Goal: Obtain resource: Obtain resource

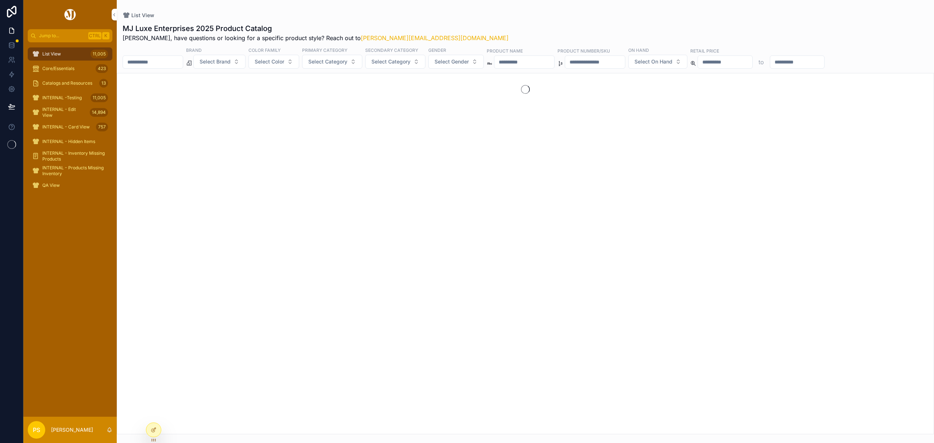
click at [158, 60] on input "scrollable content" at bounding box center [153, 62] width 60 height 10
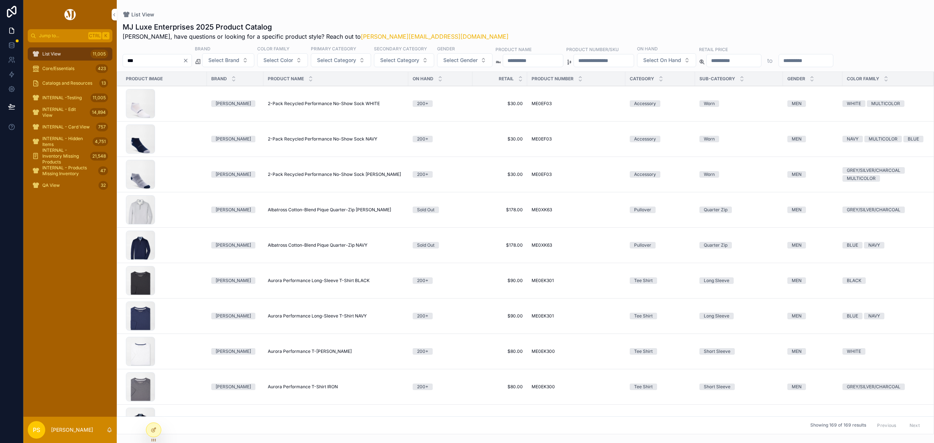
click at [158, 60] on input "***" at bounding box center [153, 60] width 60 height 10
type input "*******"
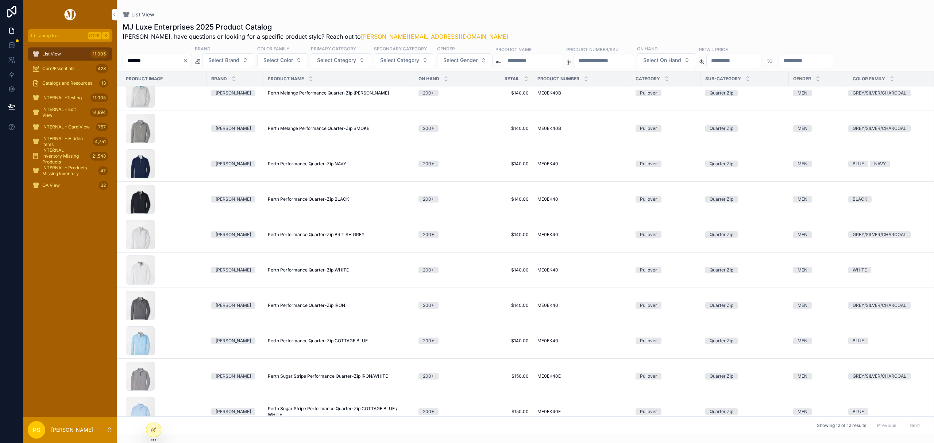
scroll to position [49, 0]
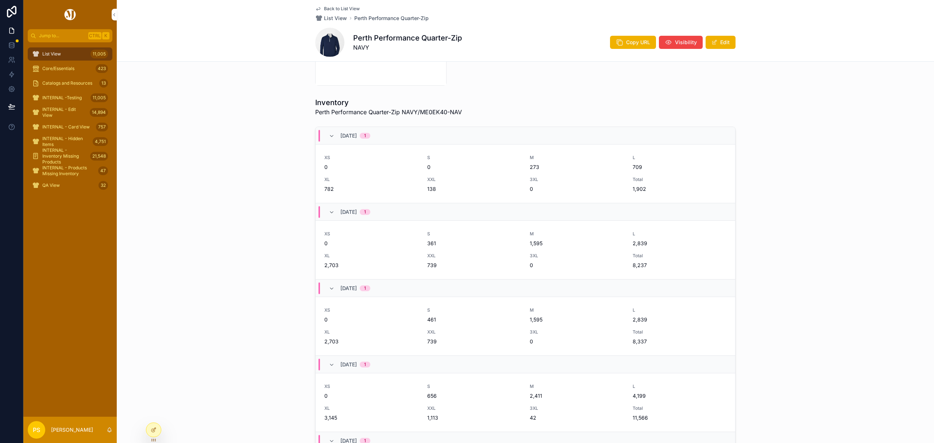
scroll to position [207, 0]
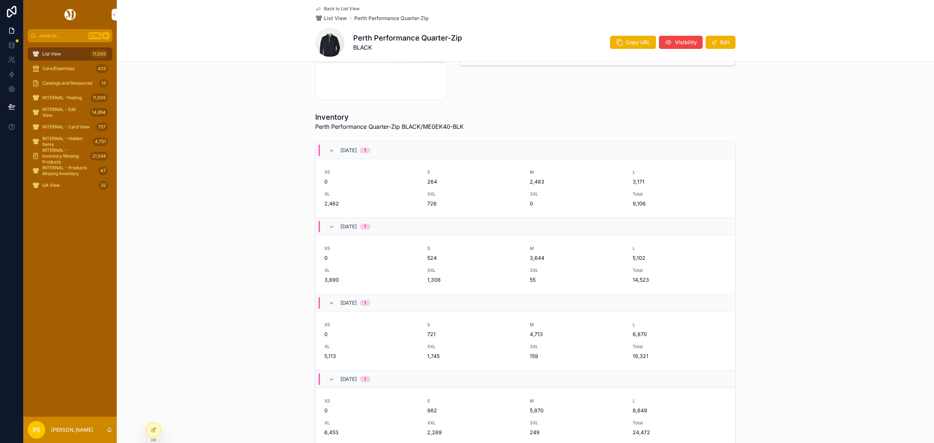
scroll to position [243, 0]
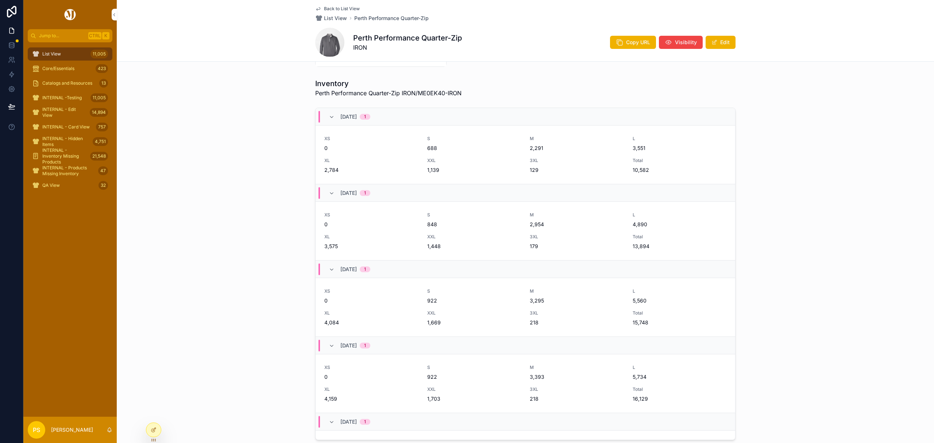
scroll to position [243, 0]
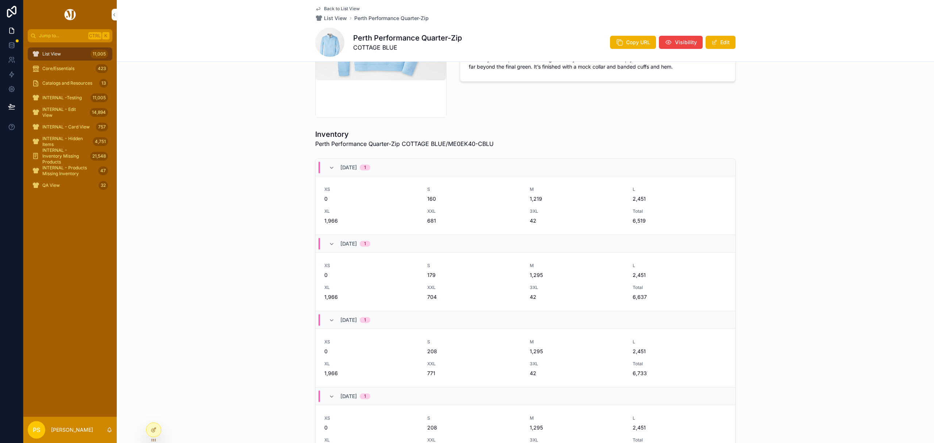
scroll to position [194, 0]
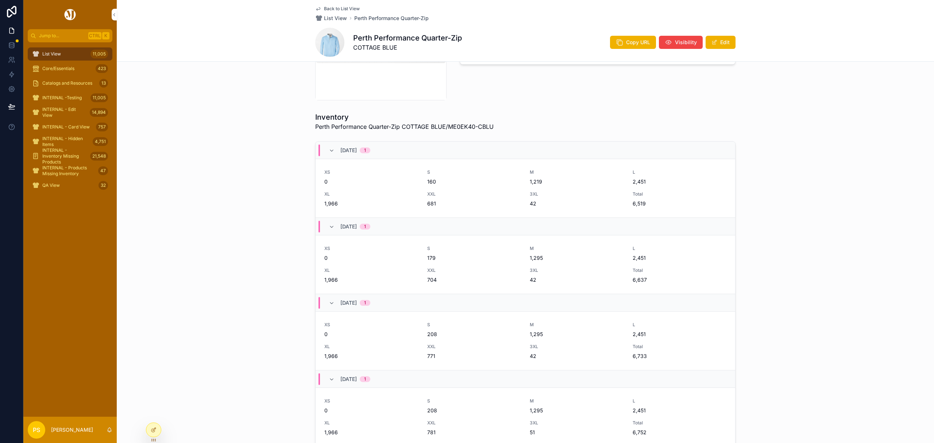
click at [90, 53] on div "11,005" at bounding box center [99, 54] width 18 height 12
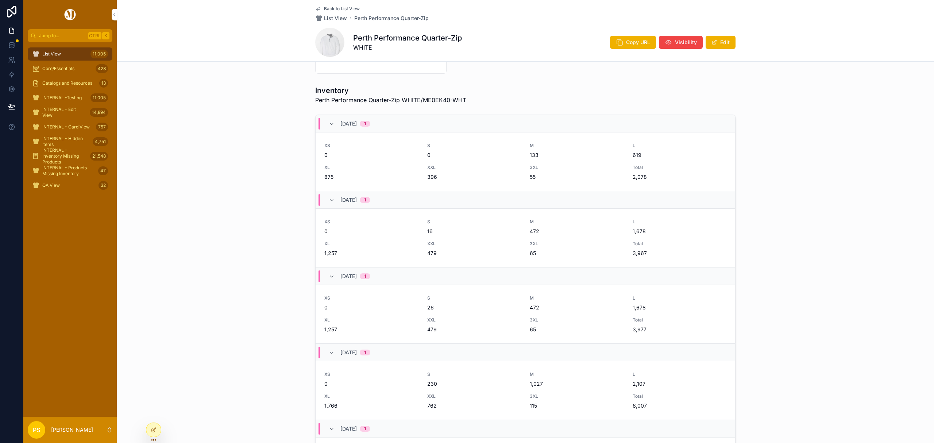
scroll to position [243, 0]
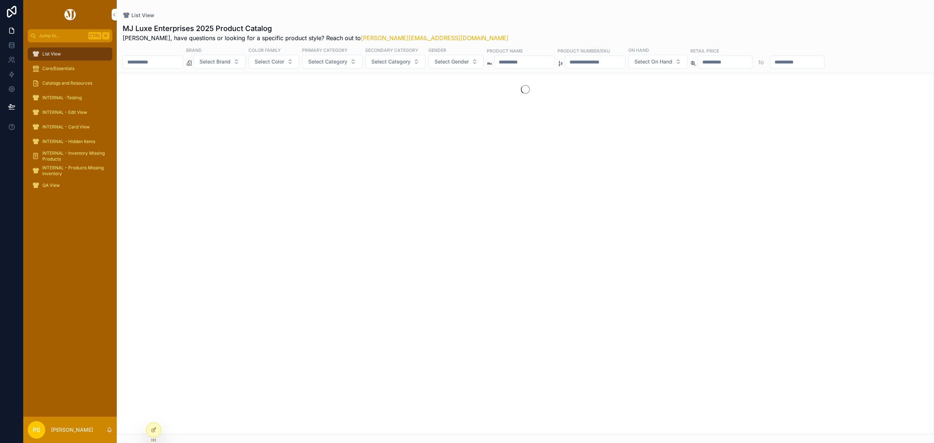
click at [154, 63] on input "scrollable content" at bounding box center [153, 62] width 60 height 10
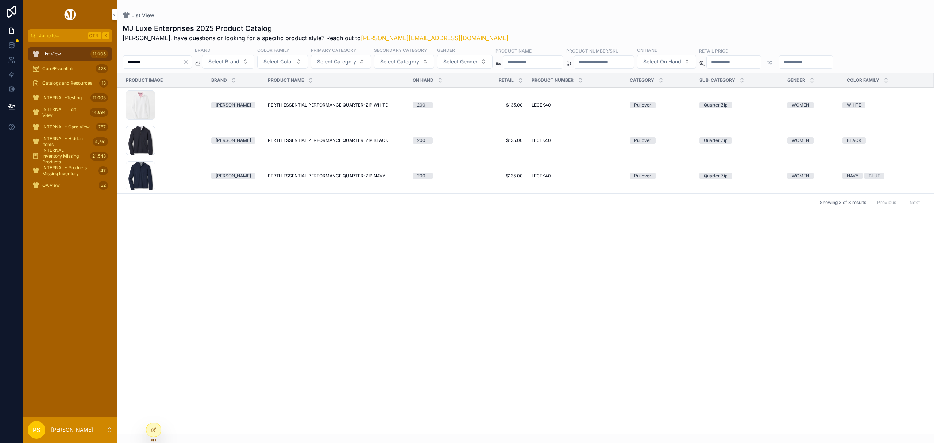
click at [163, 66] on input "*******" at bounding box center [153, 62] width 60 height 10
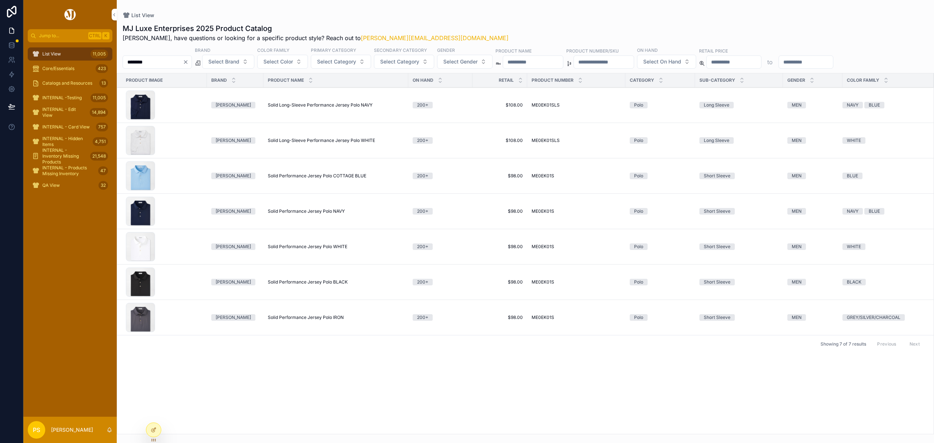
click at [155, 59] on input "********" at bounding box center [153, 62] width 60 height 10
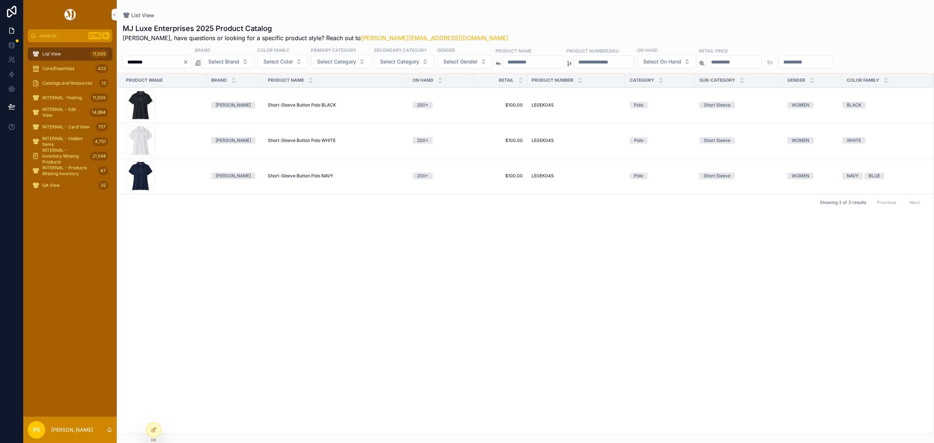
click at [60, 50] on div "List View 11,005" at bounding box center [70, 54] width 76 height 12
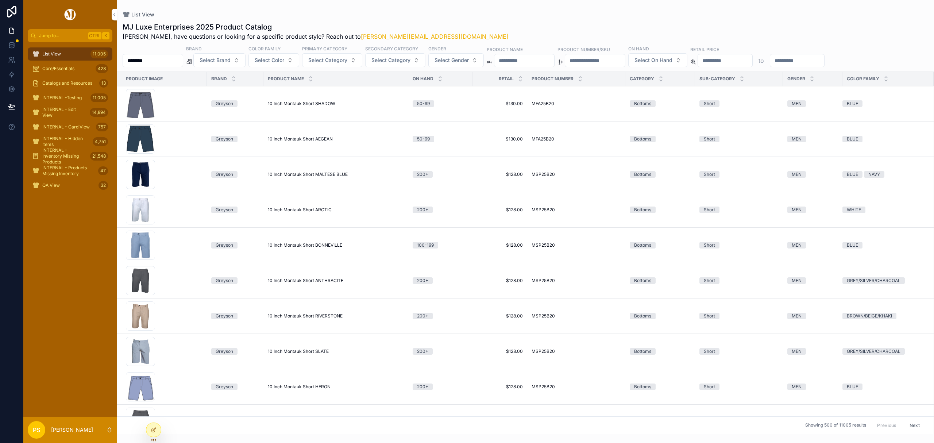
click at [163, 62] on input "********" at bounding box center [153, 60] width 60 height 10
type input "*****"
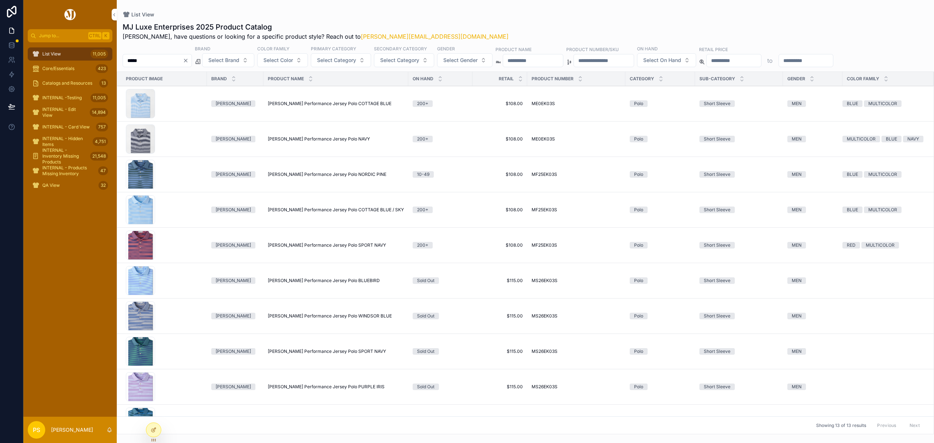
click at [142, 245] on div "MF25EK03S-SNV .jpg" at bounding box center [140, 245] width 29 height 29
click at [11, 61] on icon at bounding box center [11, 62] width 4 height 2
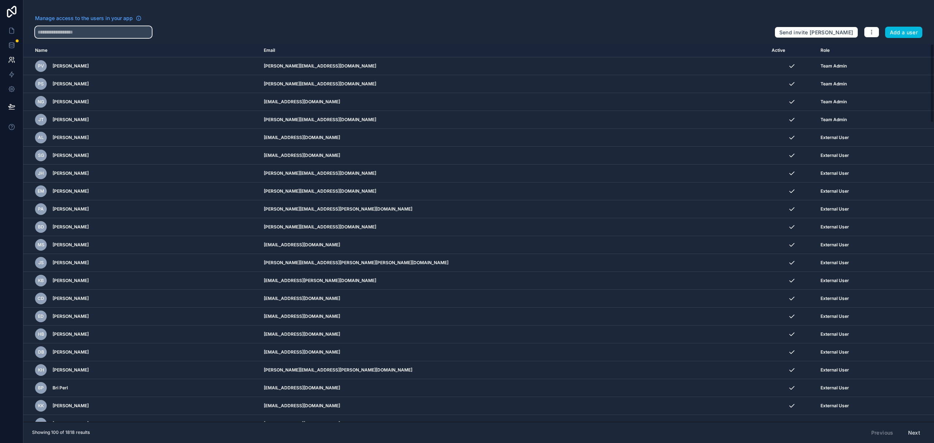
click at [109, 35] on input "text" at bounding box center [93, 32] width 117 height 12
type input "****"
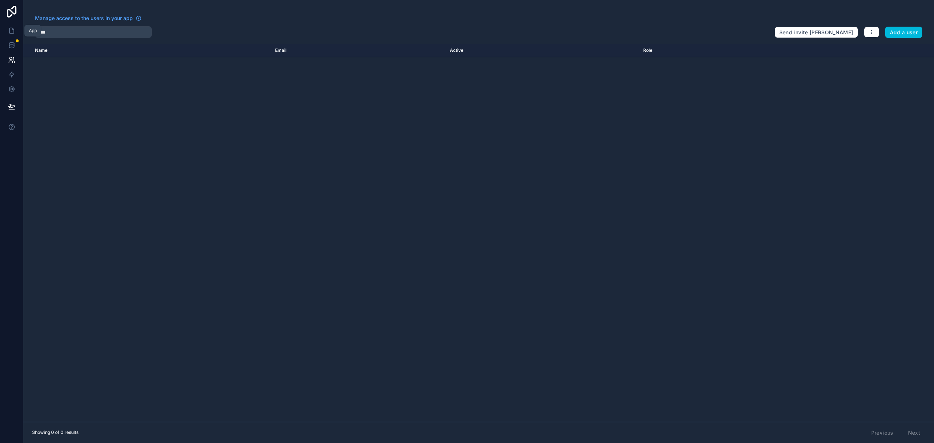
click at [10, 28] on icon at bounding box center [11, 30] width 4 height 5
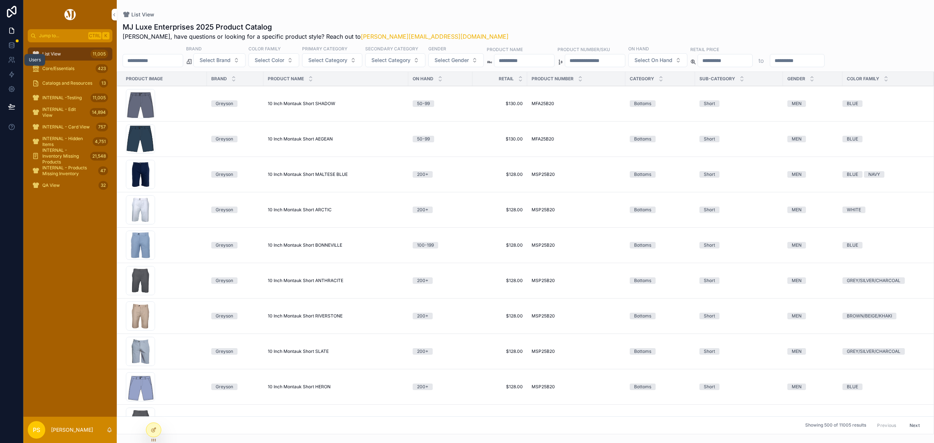
click at [11, 60] on icon at bounding box center [11, 59] width 7 height 7
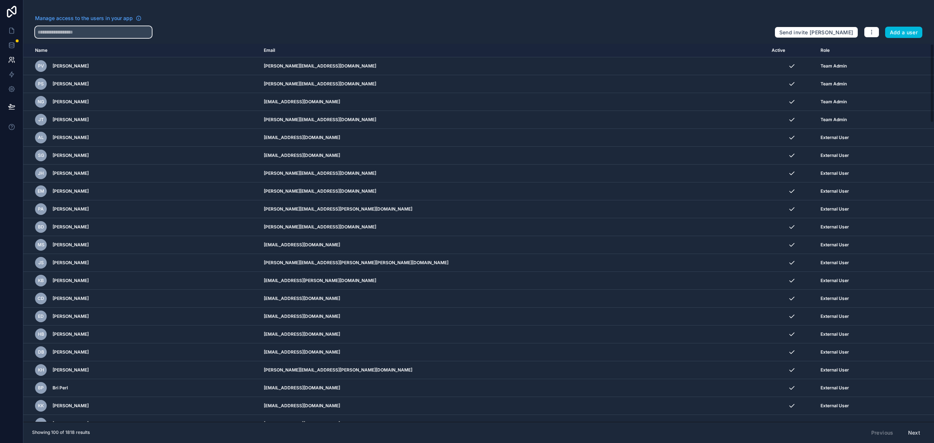
click at [112, 35] on input "text" at bounding box center [93, 32] width 117 height 12
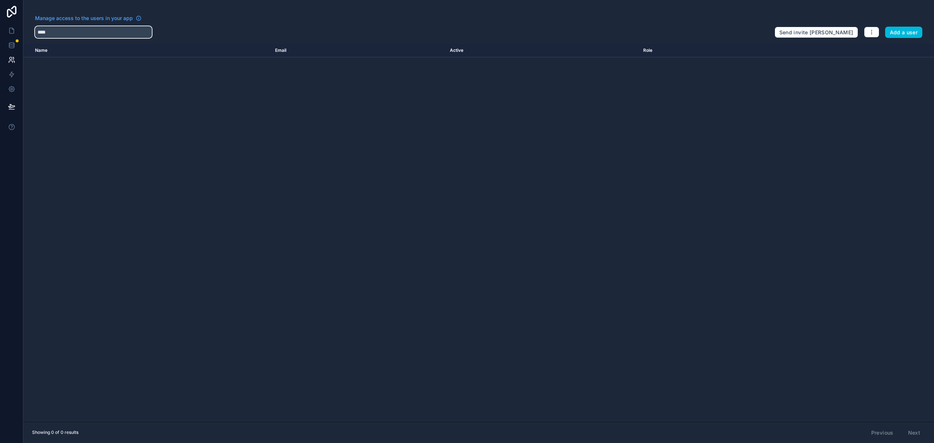
click at [114, 32] on input "****" at bounding box center [93, 32] width 117 height 12
type input "*"
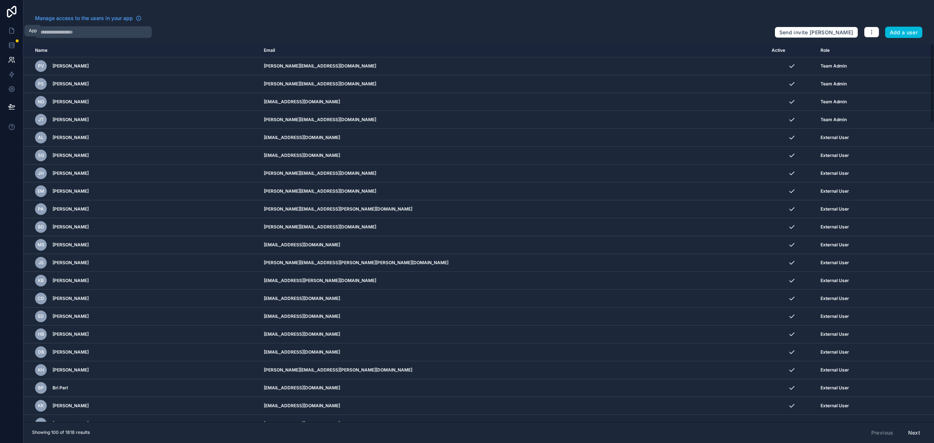
drag, startPoint x: 16, startPoint y: 32, endPoint x: 26, endPoint y: 28, distance: 10.5
click at [16, 32] on link at bounding box center [11, 30] width 23 height 15
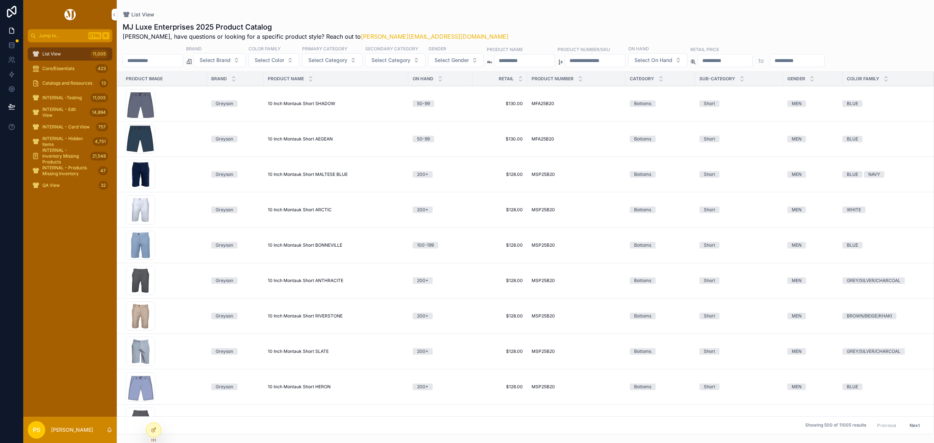
click at [139, 57] on input "scrollable content" at bounding box center [153, 60] width 60 height 10
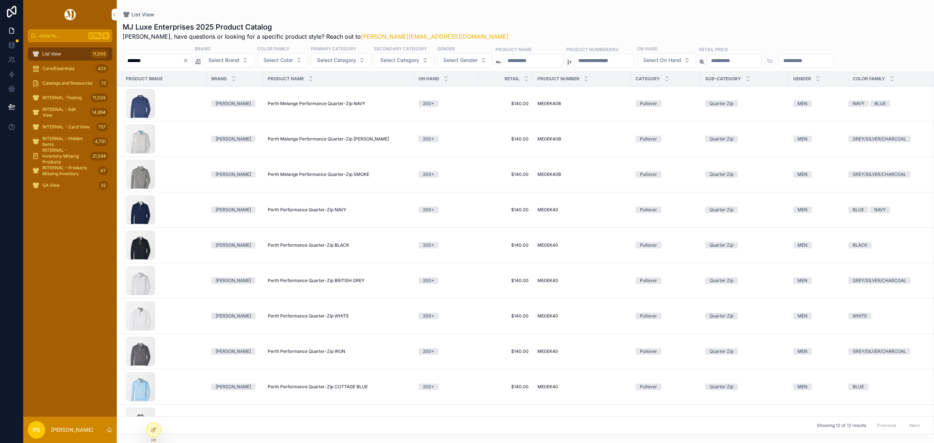
click at [169, 58] on input "*******" at bounding box center [153, 60] width 60 height 10
type input "******"
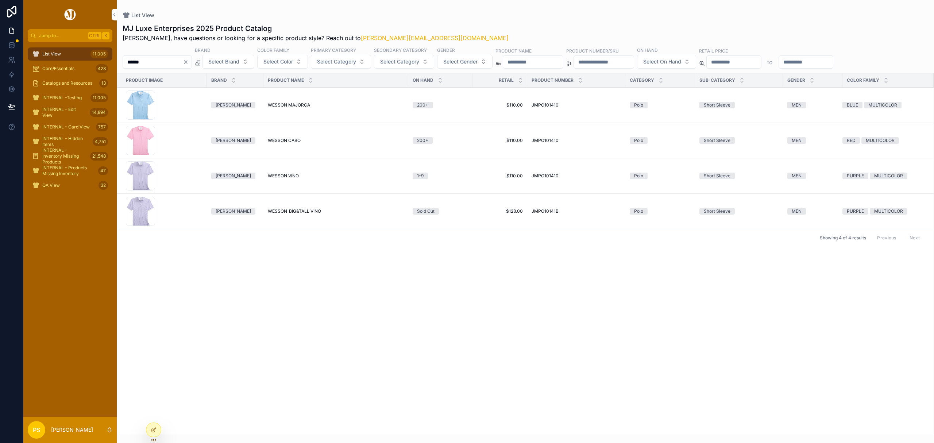
drag, startPoint x: 53, startPoint y: 55, endPoint x: 120, endPoint y: 13, distance: 79.7
click at [53, 55] on span "List View" at bounding box center [51, 54] width 19 height 6
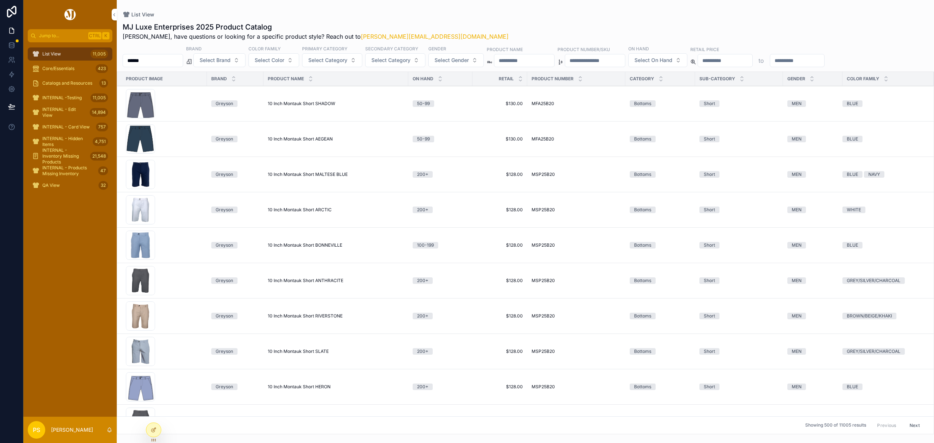
click at [50, 60] on link "List View 11,005" at bounding box center [70, 53] width 85 height 13
click at [147, 61] on input "******" at bounding box center [153, 60] width 60 height 10
click at [489, 14] on div "List View" at bounding box center [526, 15] width 806 height 6
click at [469, 62] on span "Select Gender" at bounding box center [452, 60] width 34 height 7
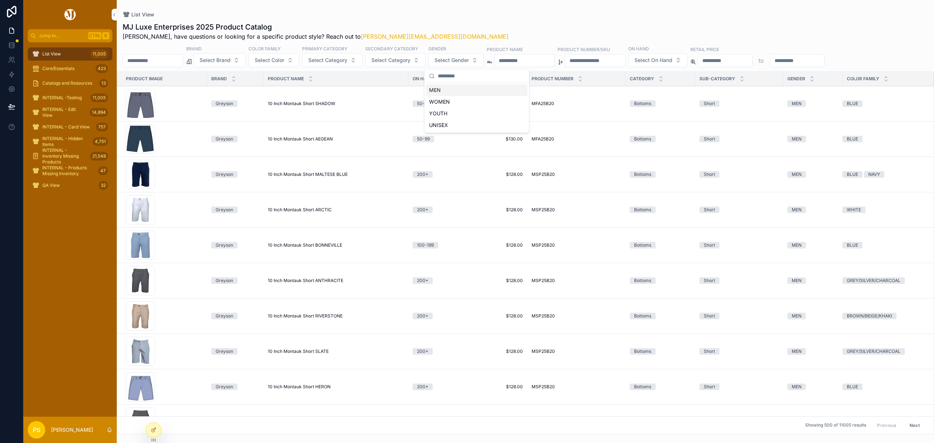
click at [448, 91] on div "MEN" at bounding box center [476, 90] width 101 height 12
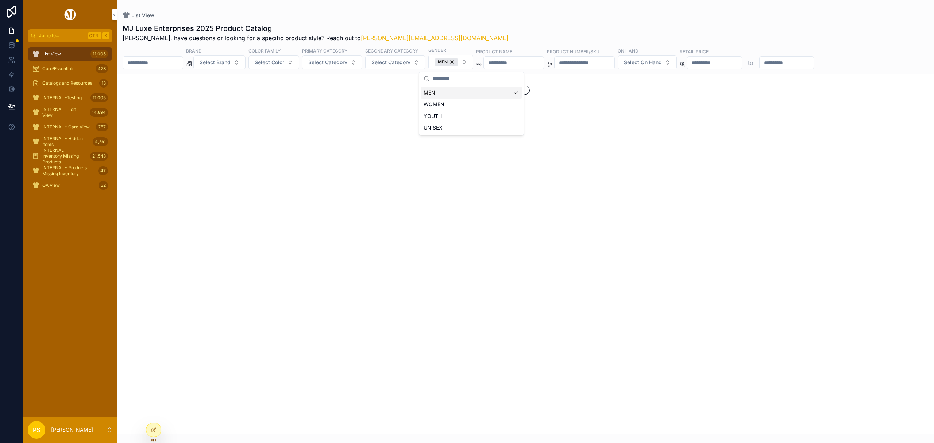
click at [347, 63] on span "Select Category" at bounding box center [327, 62] width 39 height 7
click at [336, 151] on div "Jacket" at bounding box center [351, 151] width 101 height 12
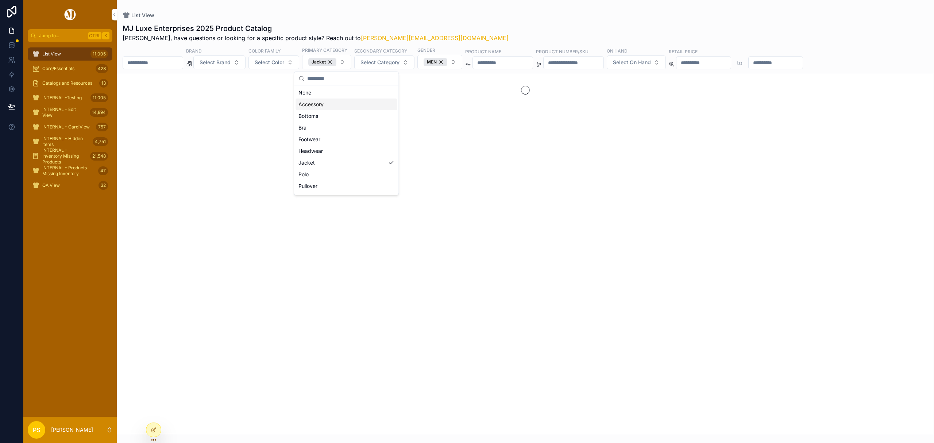
click at [471, 16] on div "List View" at bounding box center [526, 15] width 806 height 7
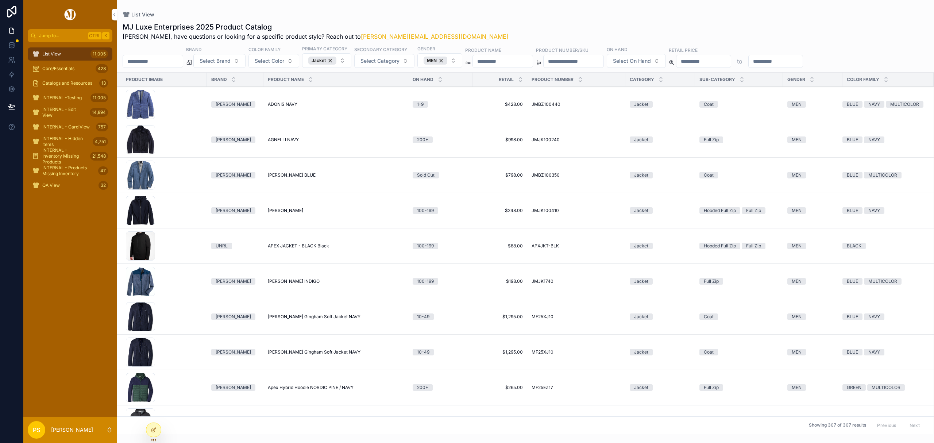
click at [284, 61] on span "Select Color" at bounding box center [270, 60] width 30 height 7
click at [266, 159] on div "GREY/SILVER/CHARCOAL" at bounding box center [293, 161] width 101 height 12
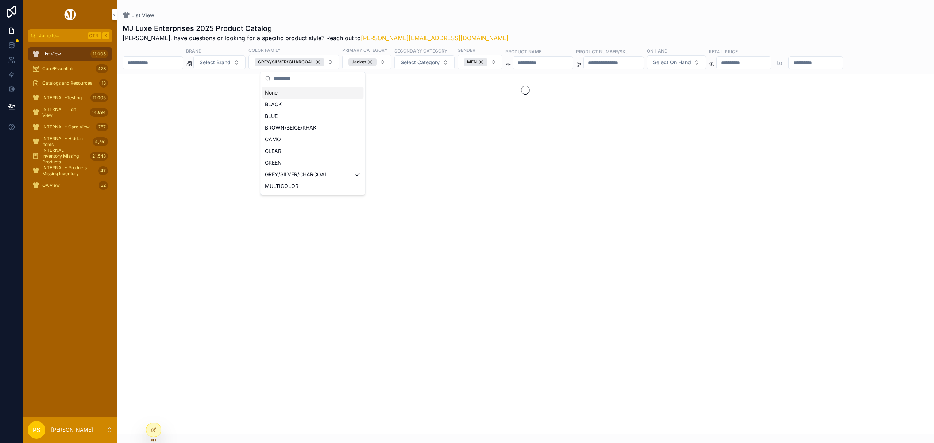
click at [479, 20] on div "MJ Luxe Enterprises 2025 Product Catalog Philip, have questions or looking for …" at bounding box center [525, 226] width 817 height 415
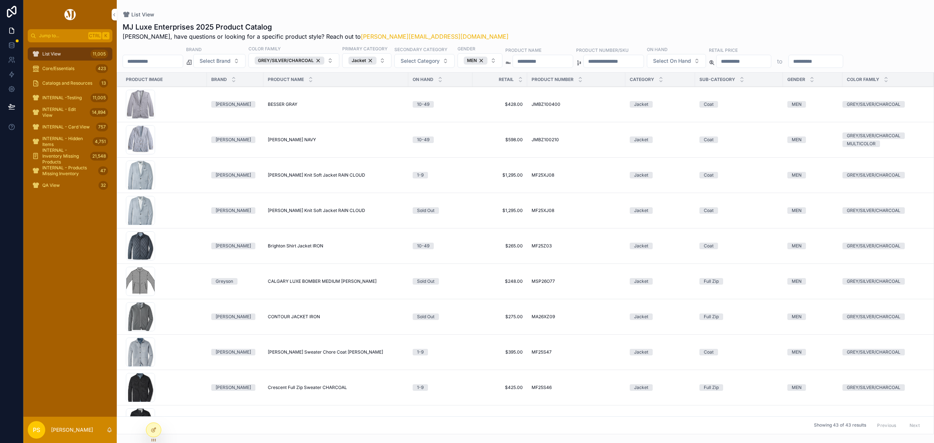
click at [691, 61] on span "Select On Hand" at bounding box center [672, 60] width 38 height 7
click at [700, 149] on div "200+" at bounding box center [733, 150] width 101 height 12
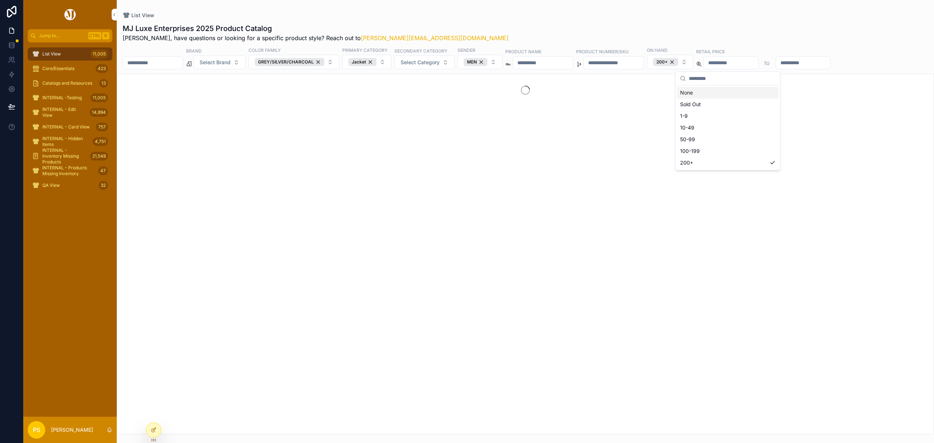
click at [621, 30] on div "MJ Luxe Enterprises 2025 Product Catalog Philip, have questions or looking for …" at bounding box center [526, 32] width 806 height 19
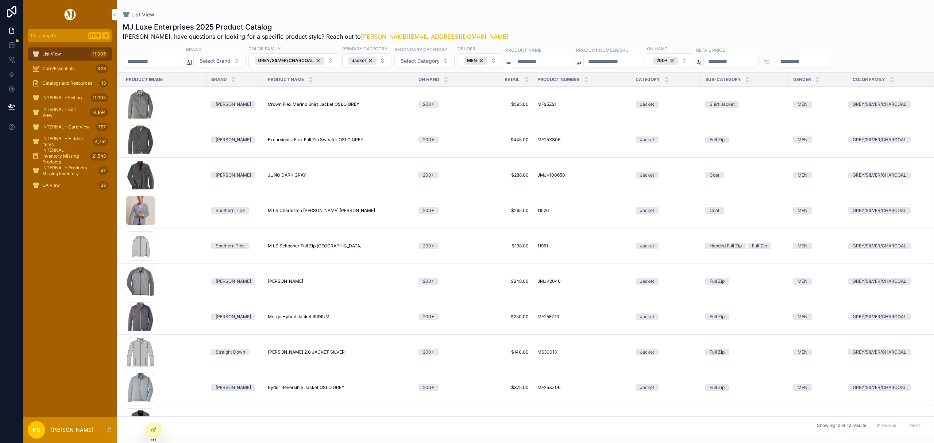
click at [830, 61] on input "scrollable content" at bounding box center [803, 61] width 54 height 10
type input "***"
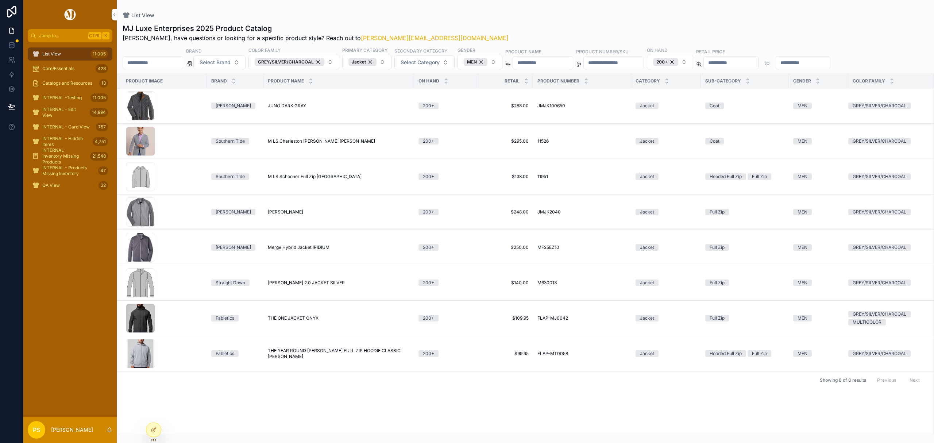
click at [536, 6] on div "List View MJ Luxe Enterprises 2025 Product Catalog Philip, have questions or lo…" at bounding box center [525, 217] width 817 height 434
click at [678, 63] on div "200+" at bounding box center [665, 62] width 25 height 8
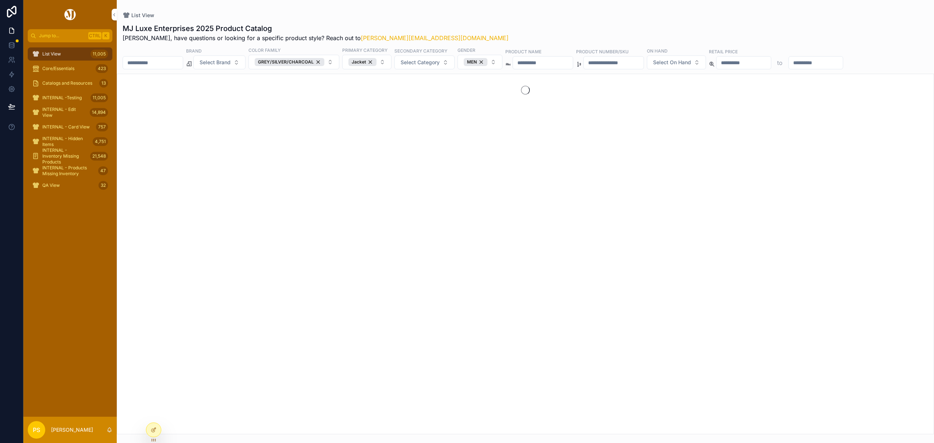
click at [691, 61] on span "Select On Hand" at bounding box center [672, 62] width 38 height 7
click at [699, 150] on div "200+" at bounding box center [733, 151] width 101 height 12
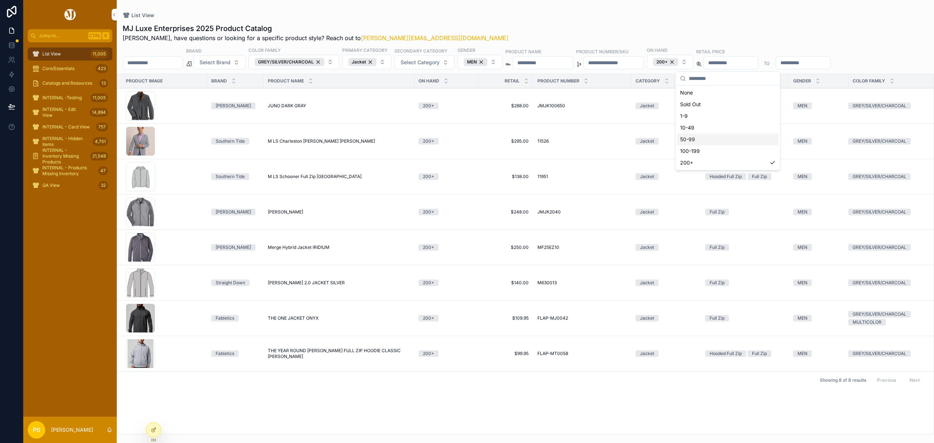
click at [487, 63] on div "MEN" at bounding box center [476, 62] width 24 height 8
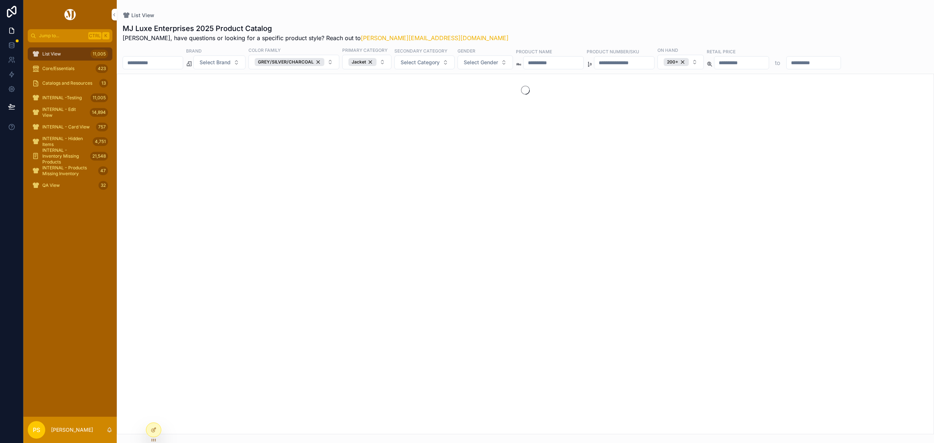
click at [498, 63] on span "Select Gender" at bounding box center [481, 62] width 34 height 7
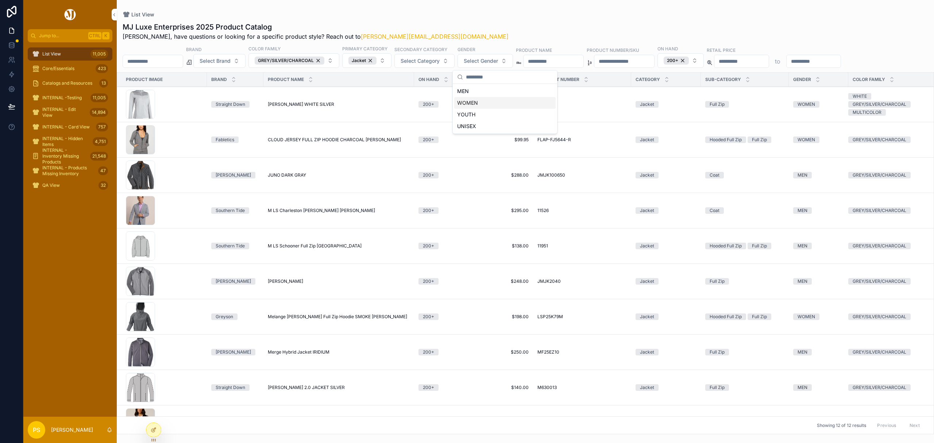
click at [476, 106] on div "WOMEN" at bounding box center [504, 103] width 101 height 12
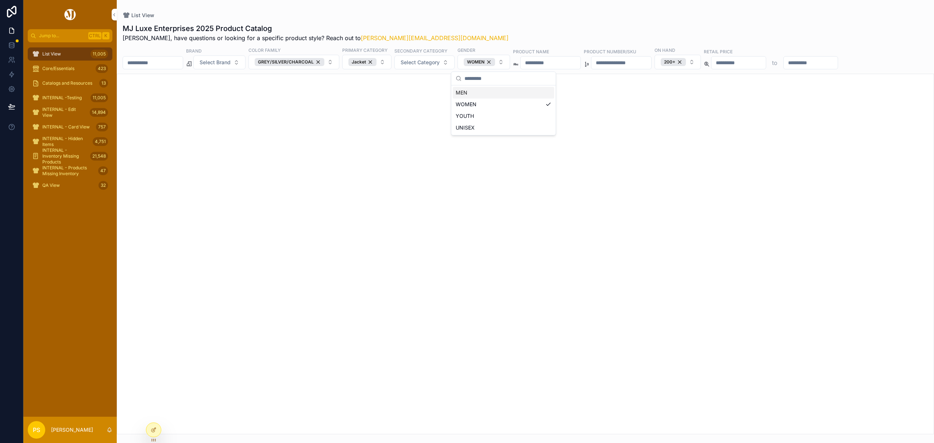
click at [551, 23] on div "MJ Luxe Enterprises 2025 Product Catalog Philip, have questions or looking for …" at bounding box center [525, 226] width 817 height 415
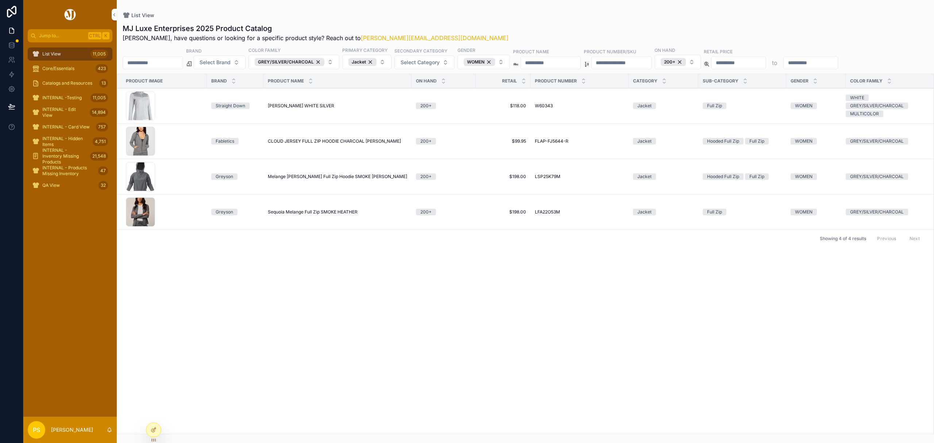
click at [686, 63] on div "200+" at bounding box center [673, 62] width 25 height 8
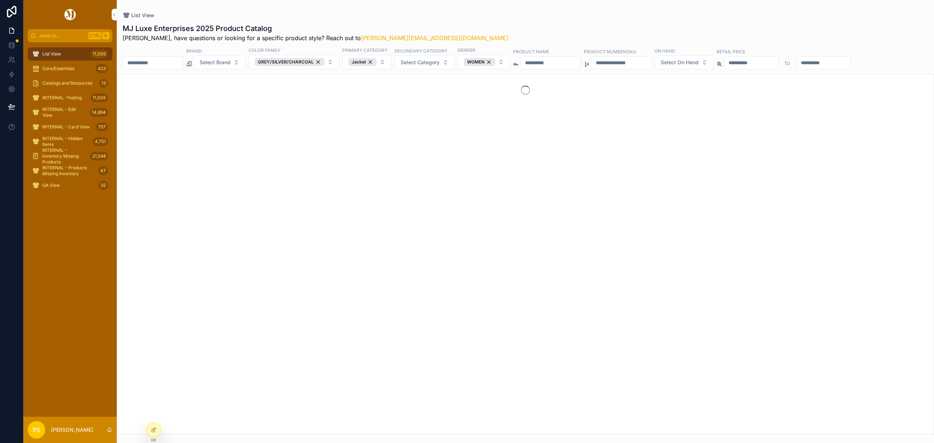
click at [699, 63] on span "Select On Hand" at bounding box center [680, 62] width 38 height 7
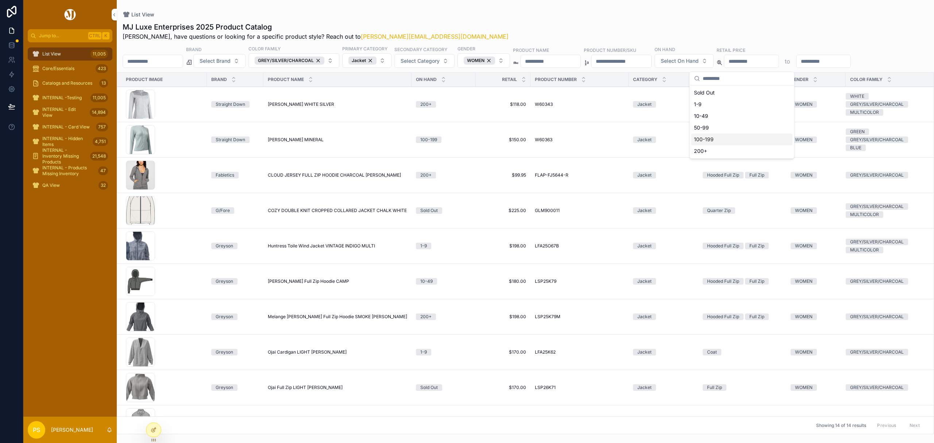
click at [710, 136] on div "100-199" at bounding box center [741, 140] width 101 height 12
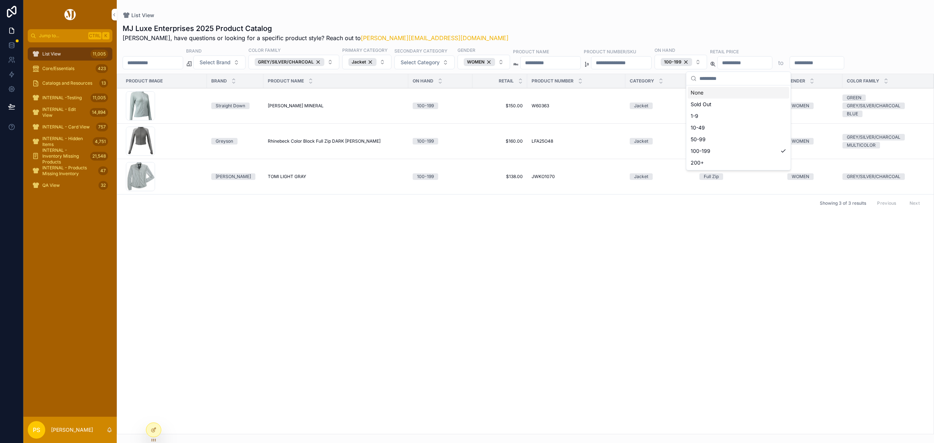
click at [634, 21] on div "MJ Luxe Enterprises 2025 Product Catalog Philip, have questions or looking for …" at bounding box center [525, 226] width 817 height 415
click at [495, 60] on div "WOMEN" at bounding box center [479, 62] width 31 height 8
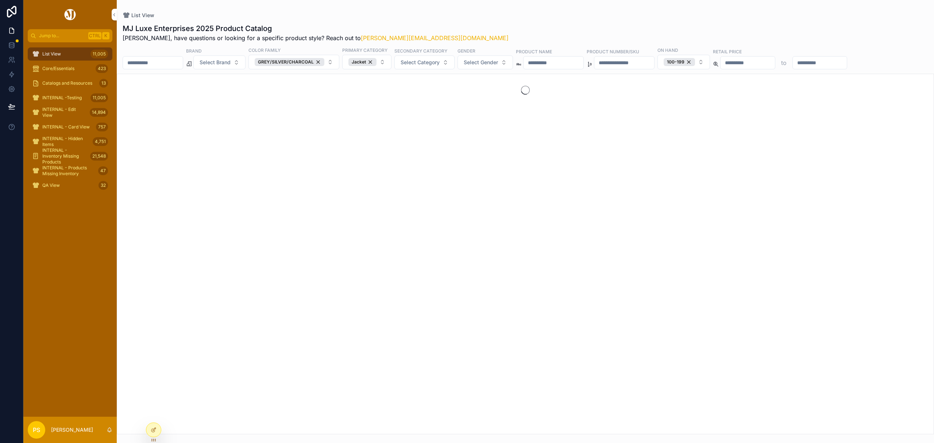
click at [498, 63] on span "Select Gender" at bounding box center [481, 62] width 34 height 7
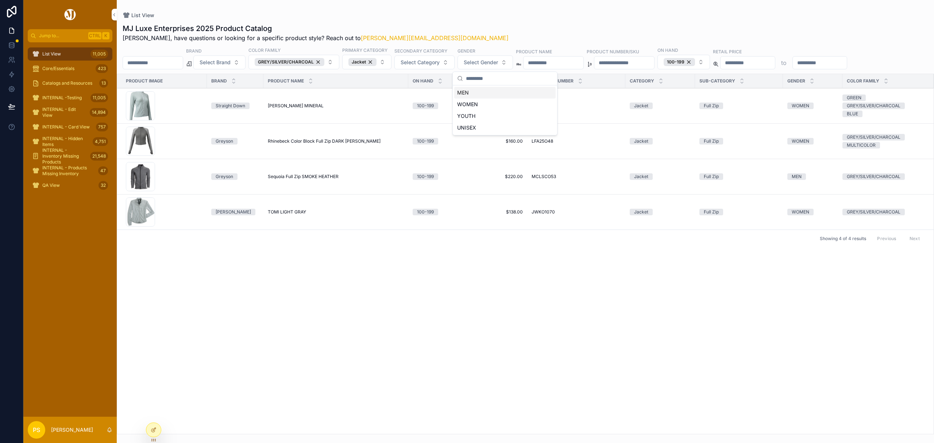
click at [474, 93] on div "MEN" at bounding box center [504, 93] width 101 height 12
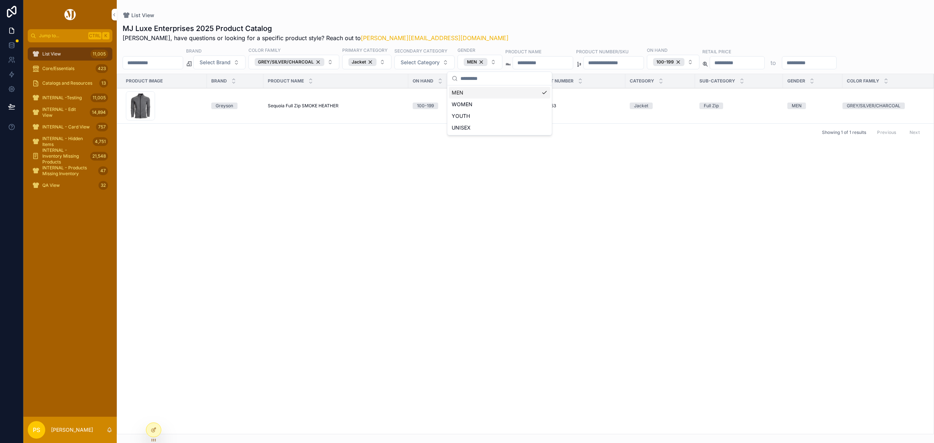
click at [689, 22] on div "MJ Luxe Enterprises 2025 Product Catalog Philip, have questions or looking for …" at bounding box center [525, 226] width 817 height 415
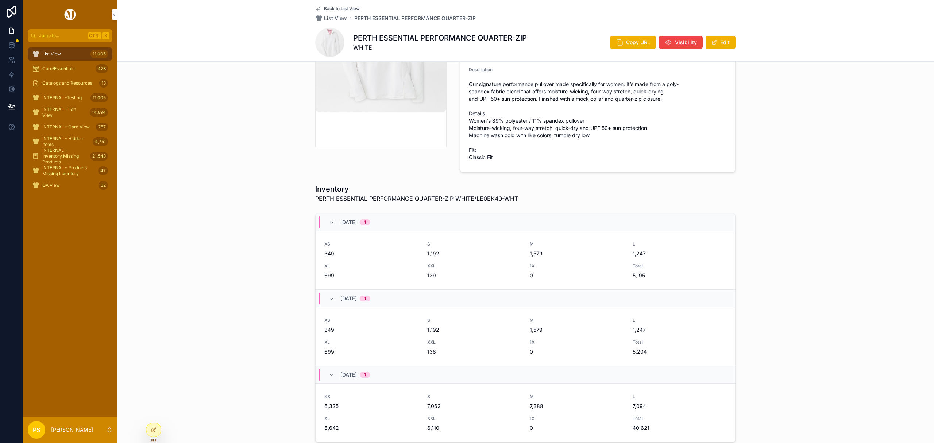
scroll to position [194, 0]
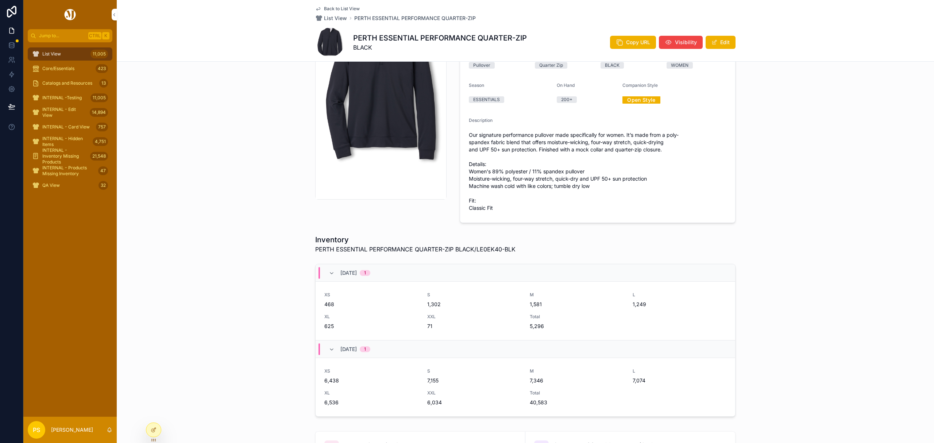
scroll to position [97, 0]
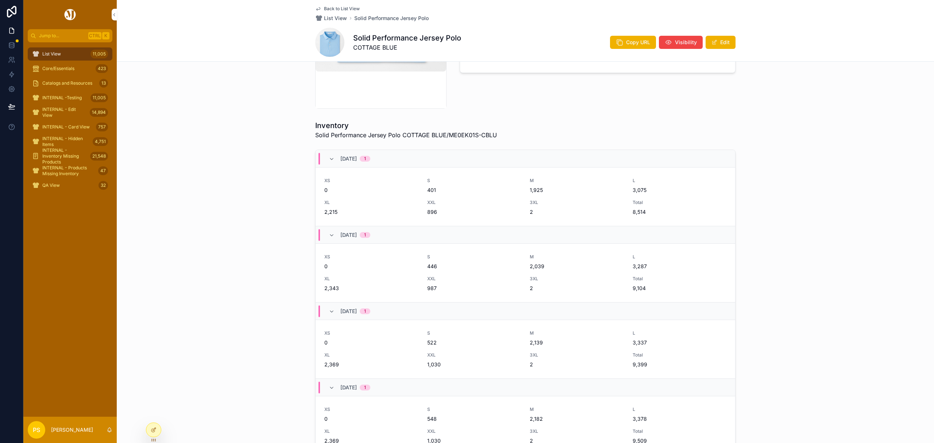
scroll to position [235, 0]
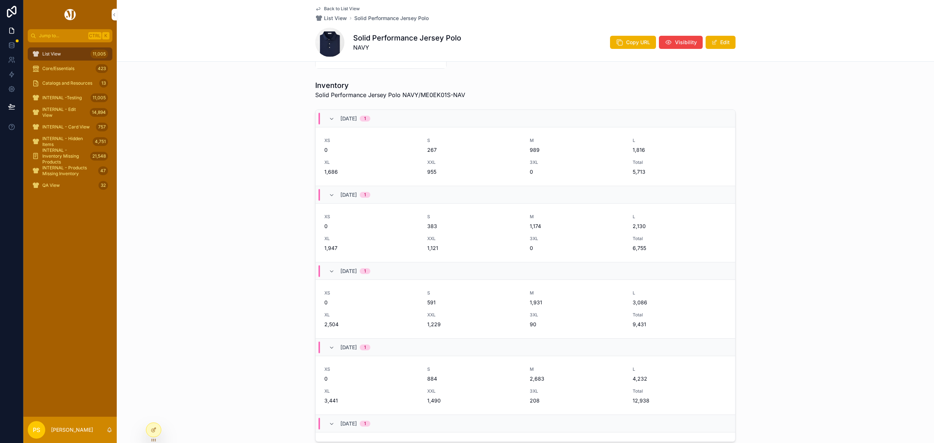
scroll to position [243, 0]
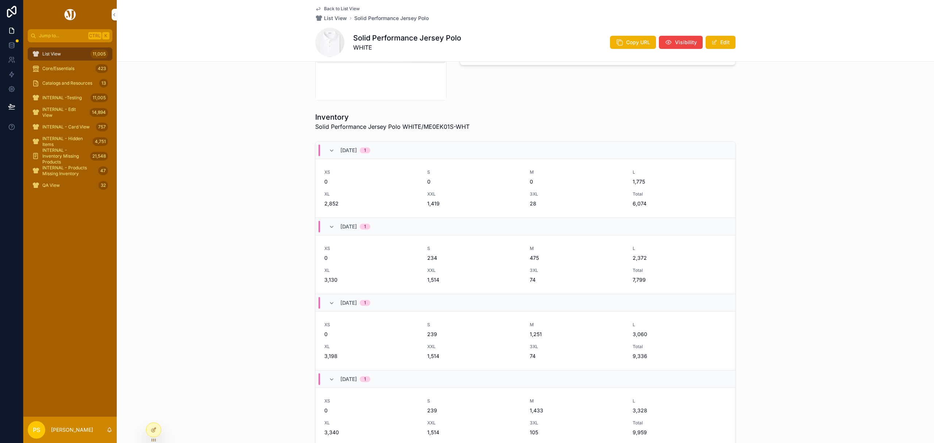
scroll to position [243, 0]
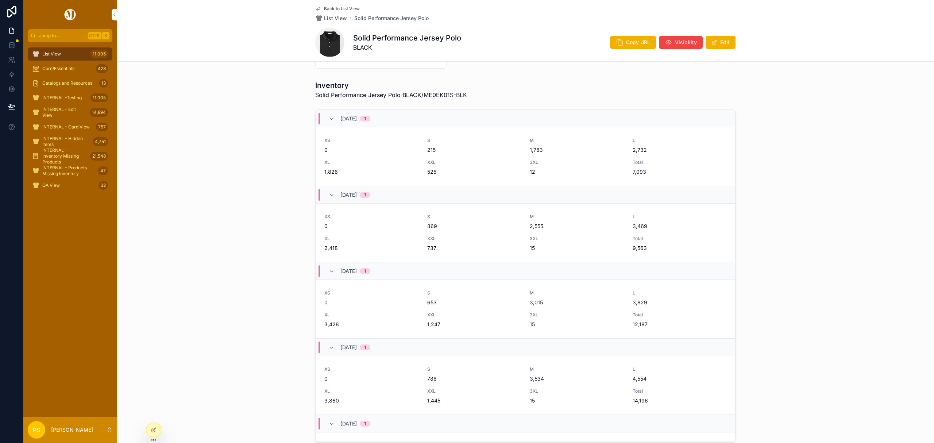
scroll to position [243, 0]
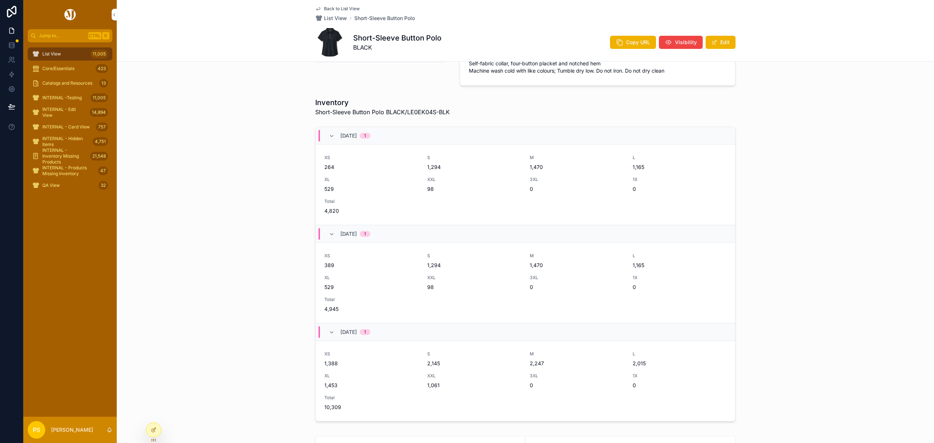
scroll to position [243, 0]
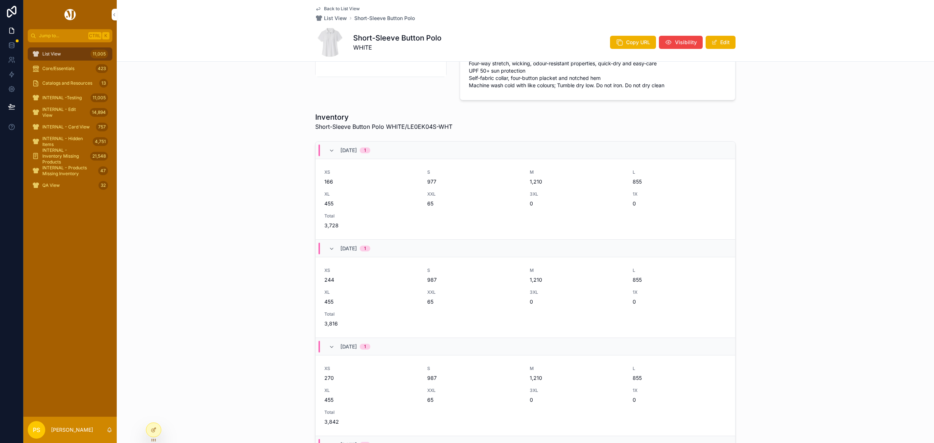
scroll to position [243, 0]
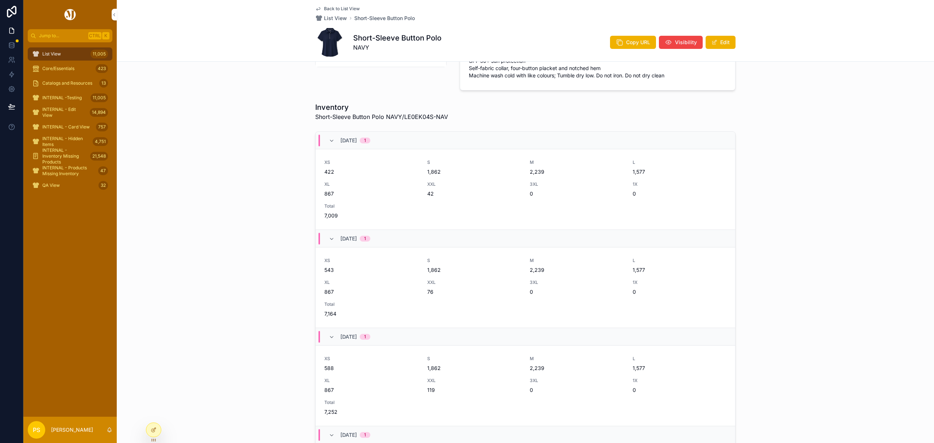
scroll to position [243, 0]
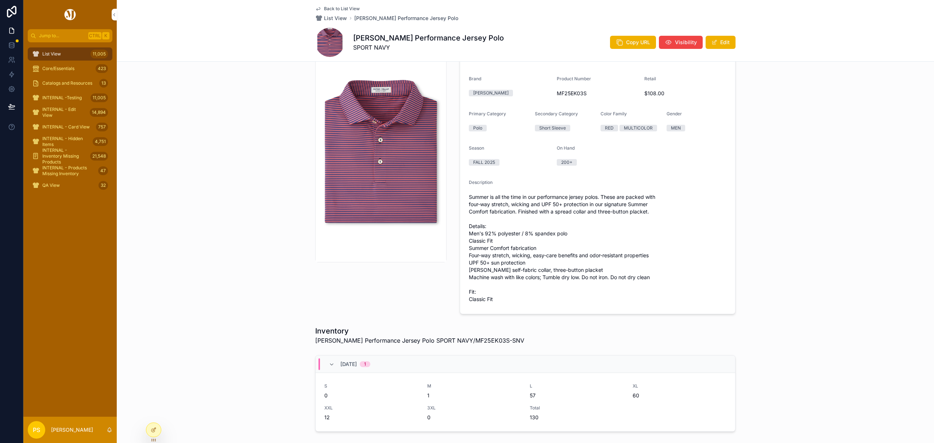
scroll to position [49, 0]
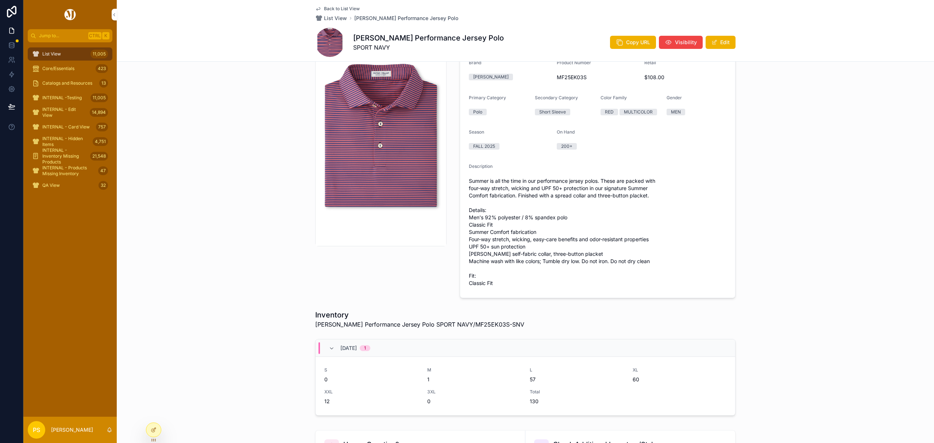
click at [63, 50] on div "List View 11,005" at bounding box center [70, 54] width 76 height 12
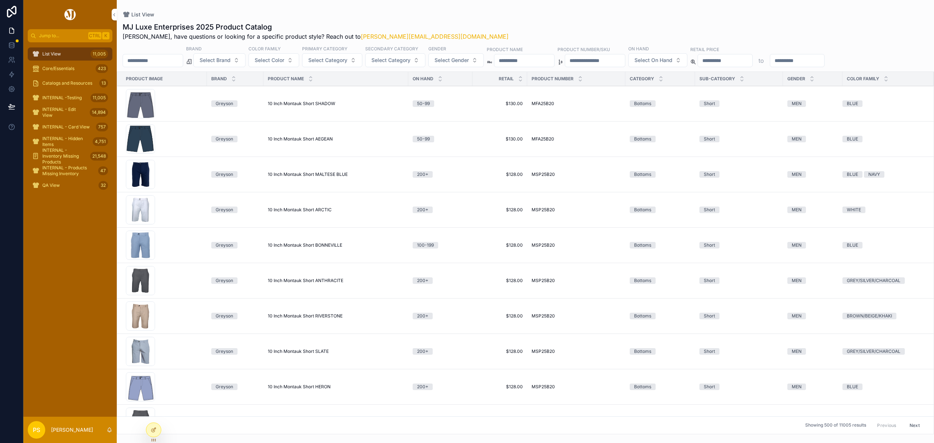
click at [229, 60] on span "Select Brand" at bounding box center [215, 60] width 31 height 7
click at [210, 89] on div "[PERSON_NAME]" at bounding box center [238, 90] width 101 height 12
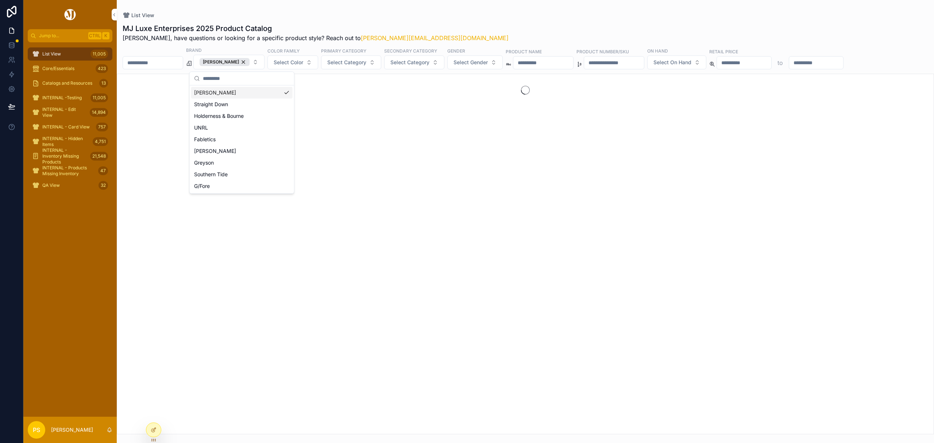
click at [292, 64] on span "Select Color" at bounding box center [289, 62] width 30 height 7
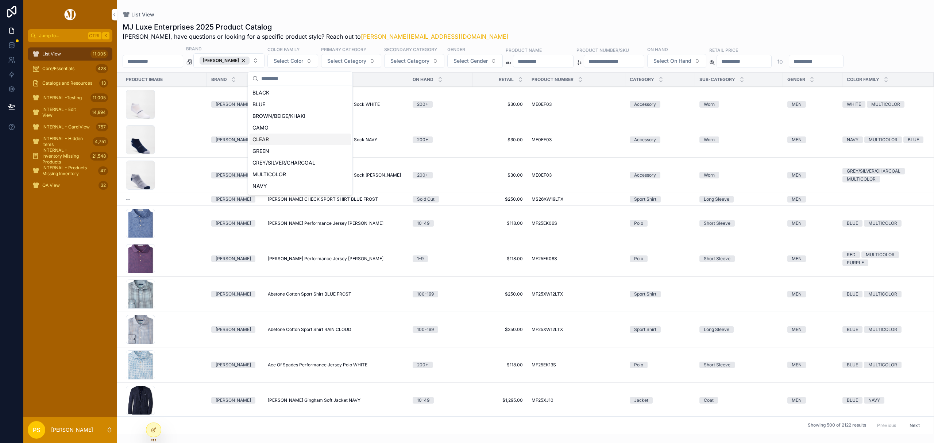
scroll to position [80, 0]
click at [278, 123] on div "PINK" at bounding box center [300, 128] width 101 height 12
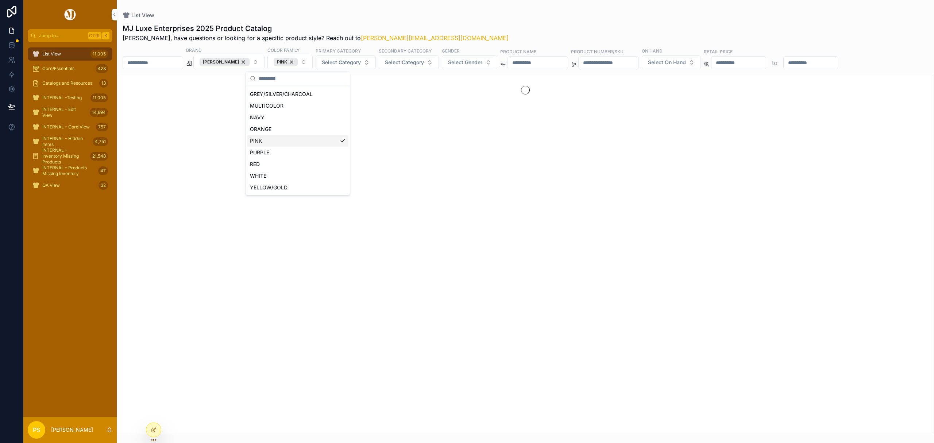
scroll to position [92, 0]
click at [501, 9] on div "List View MJ Luxe Enterprises 2025 Product Catalog Philip, have questions or lo…" at bounding box center [525, 217] width 817 height 434
click at [492, 58] on button "Select Gender" at bounding box center [469, 62] width 55 height 14
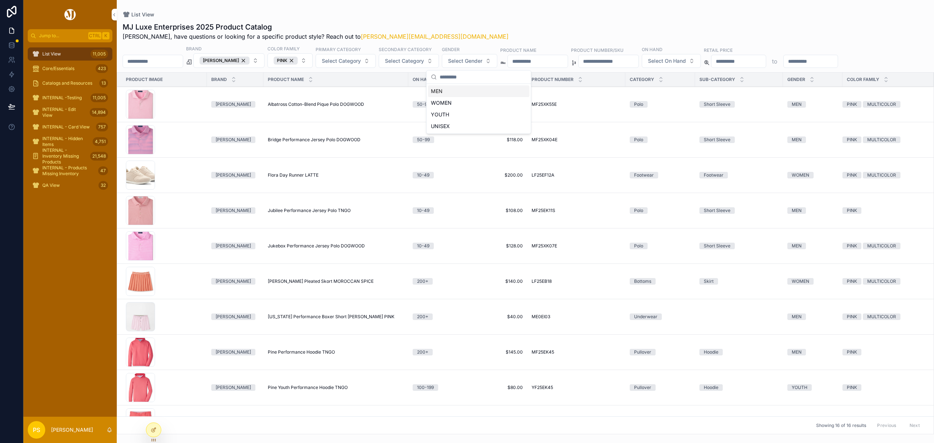
click at [436, 94] on div "MEN" at bounding box center [478, 91] width 101 height 12
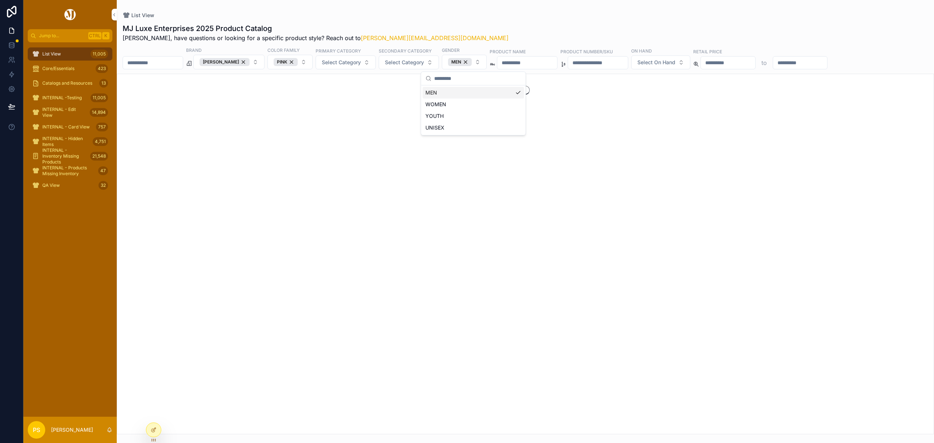
click at [479, 18] on div "List View" at bounding box center [526, 15] width 806 height 7
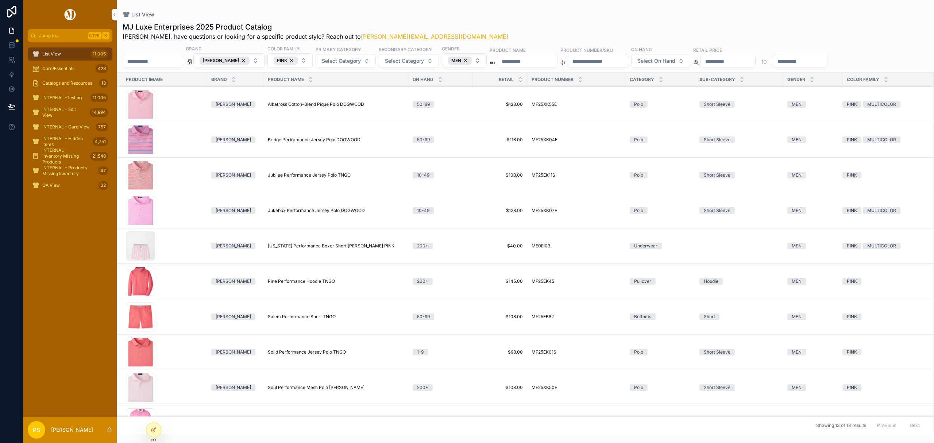
click at [300, 139] on span "Bridge Performance Jersey Polo DOGWOOD" at bounding box center [314, 140] width 93 height 6
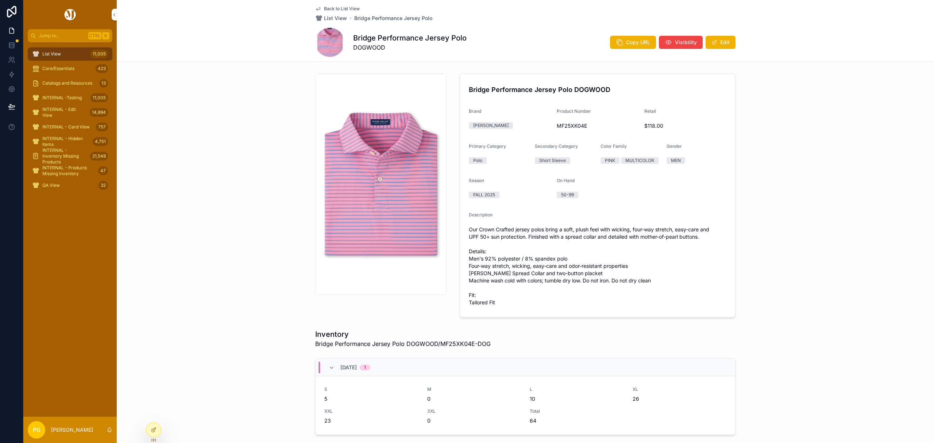
click at [57, 55] on span "List View" at bounding box center [51, 54] width 19 height 6
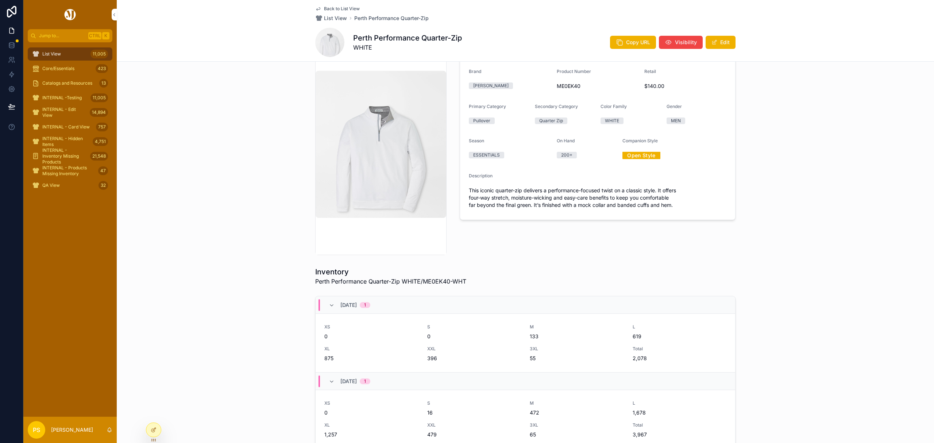
scroll to position [97, 0]
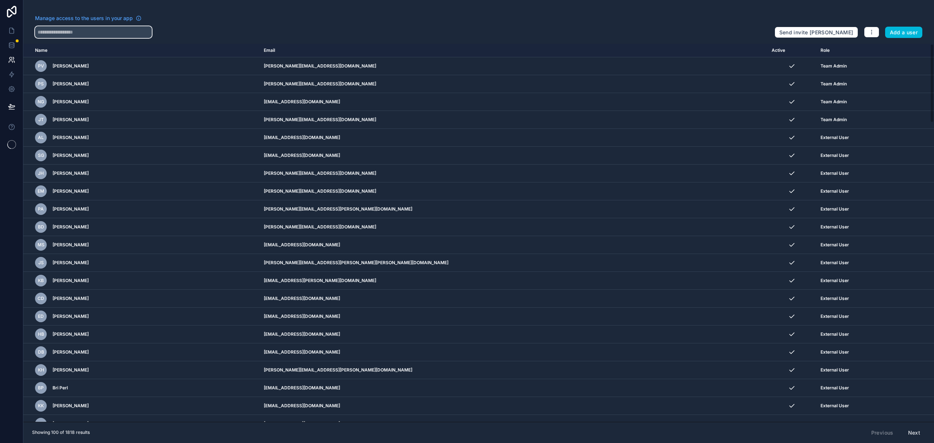
click at [109, 27] on input "text" at bounding box center [93, 32] width 117 height 12
type input "****"
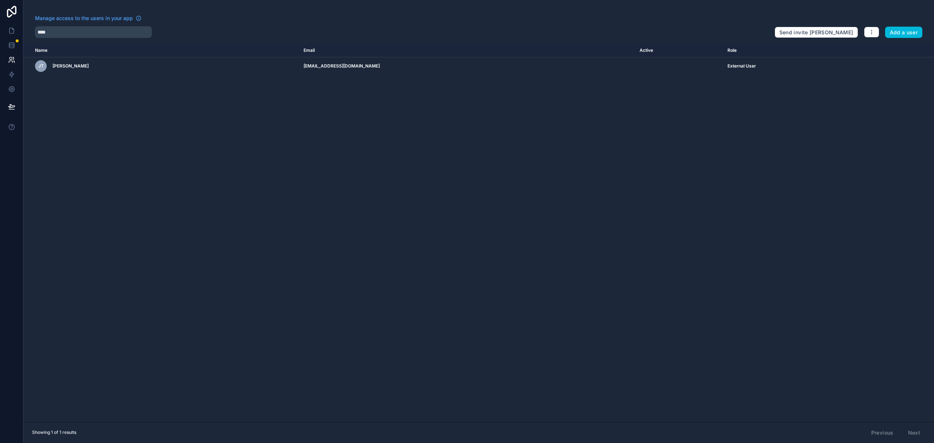
click at [0, 0] on icon "scrollable content" at bounding box center [0, 0] width 0 height 0
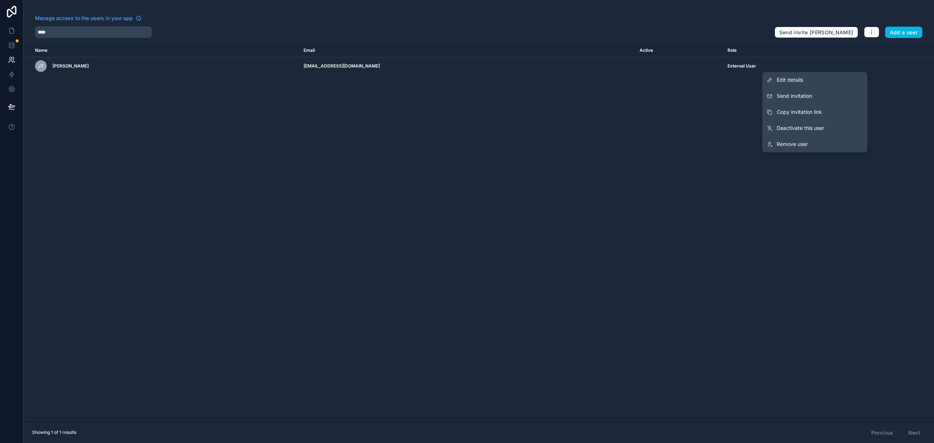
click at [818, 108] on button "Copy invitation link" at bounding box center [814, 112] width 105 height 16
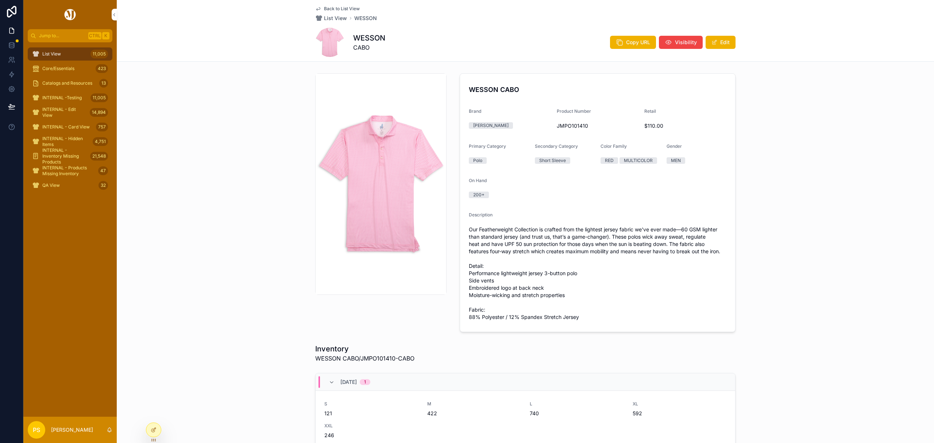
click at [640, 41] on span "Copy URL" at bounding box center [638, 42] width 24 height 7
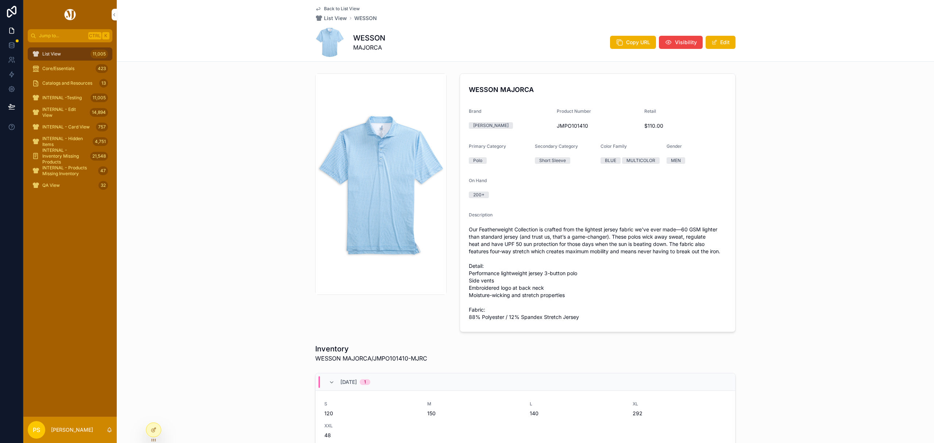
click at [629, 43] on span "Copy URL" at bounding box center [638, 42] width 24 height 7
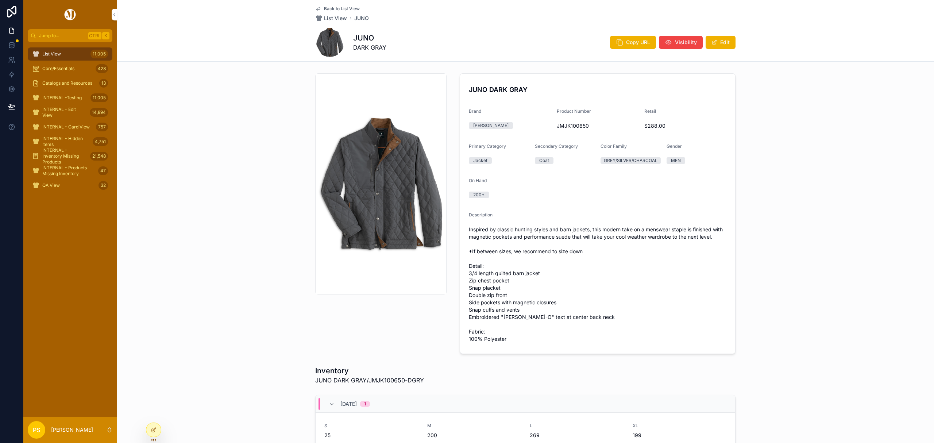
click at [620, 42] on icon "scrollable content" at bounding box center [619, 42] width 7 height 7
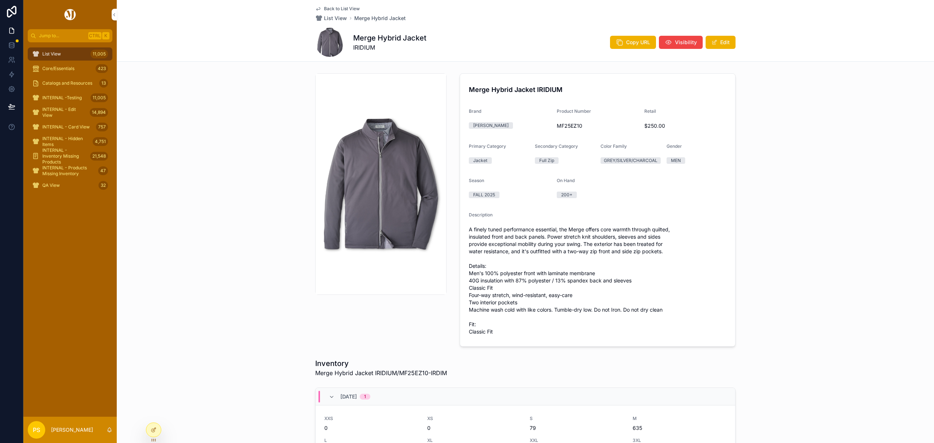
click at [621, 44] on button "Copy URL" at bounding box center [633, 42] width 46 height 13
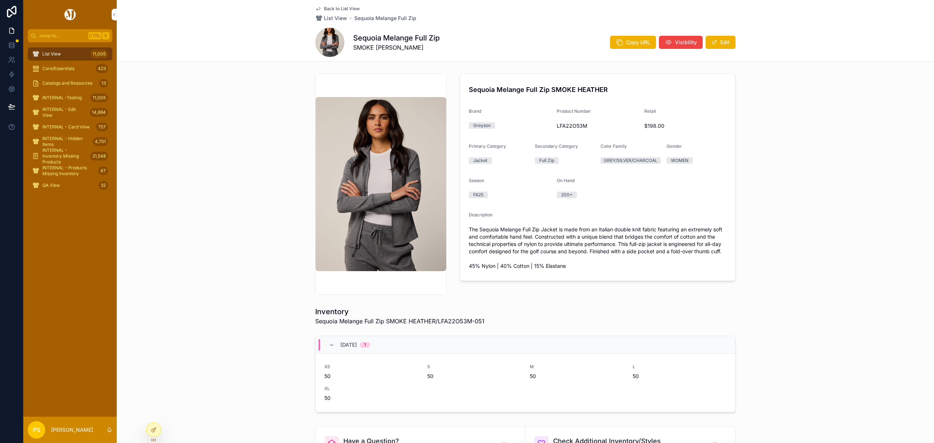
click at [622, 37] on button "Copy URL" at bounding box center [633, 42] width 46 height 13
click at [630, 41] on span "Copy URL" at bounding box center [638, 42] width 24 height 7
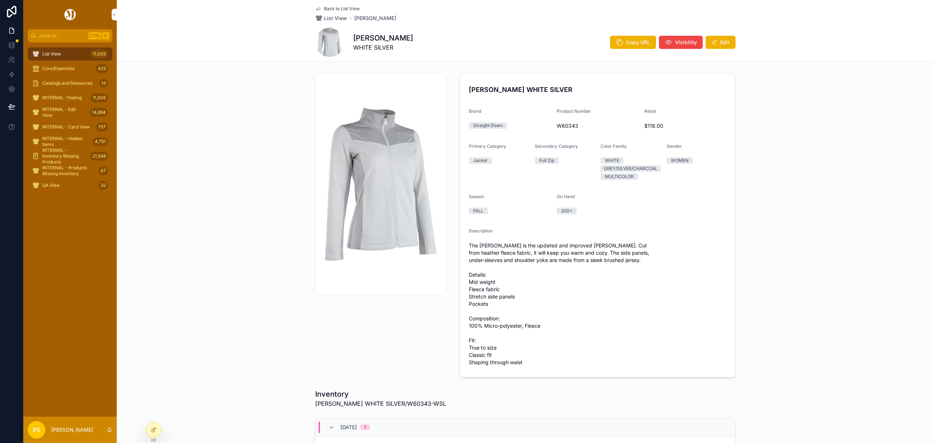
click at [623, 42] on button "Copy URL" at bounding box center [633, 42] width 46 height 13
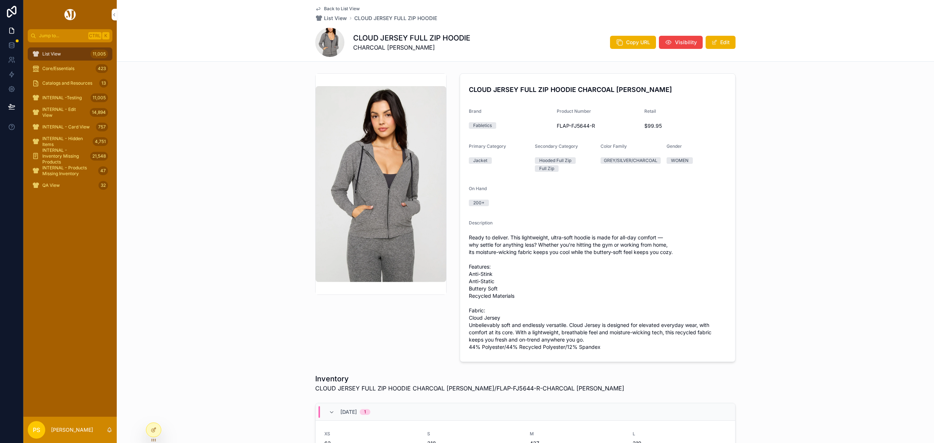
click at [622, 42] on button "Copy URL" at bounding box center [633, 42] width 46 height 13
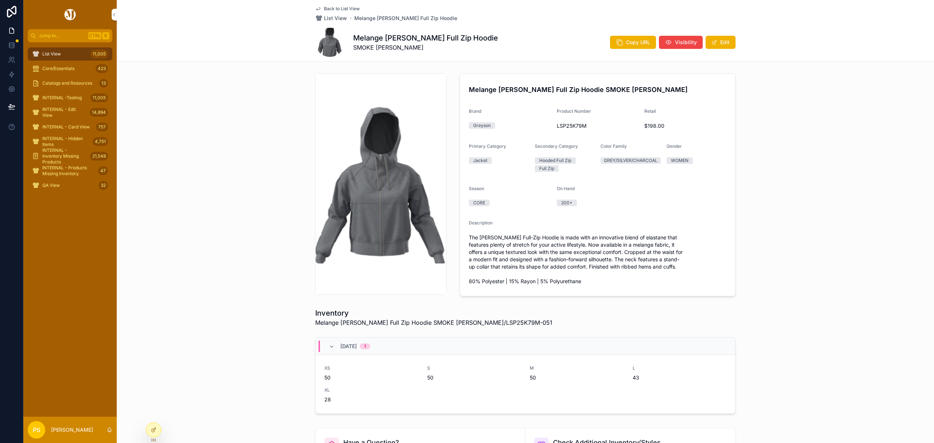
click at [627, 42] on span "Copy URL" at bounding box center [638, 42] width 24 height 7
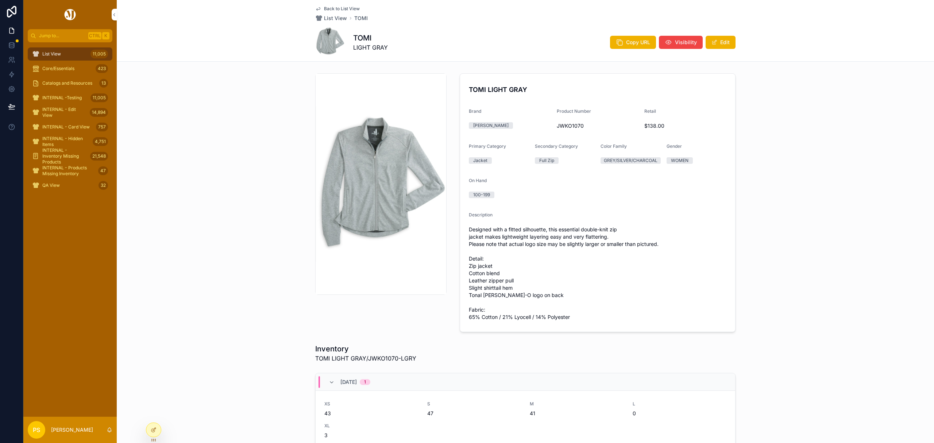
click at [629, 44] on span "Copy URL" at bounding box center [638, 42] width 24 height 7
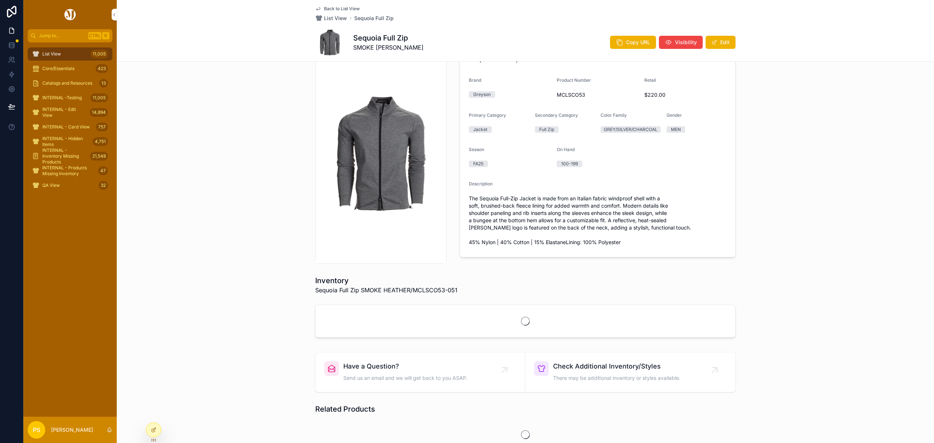
scroll to position [49, 0]
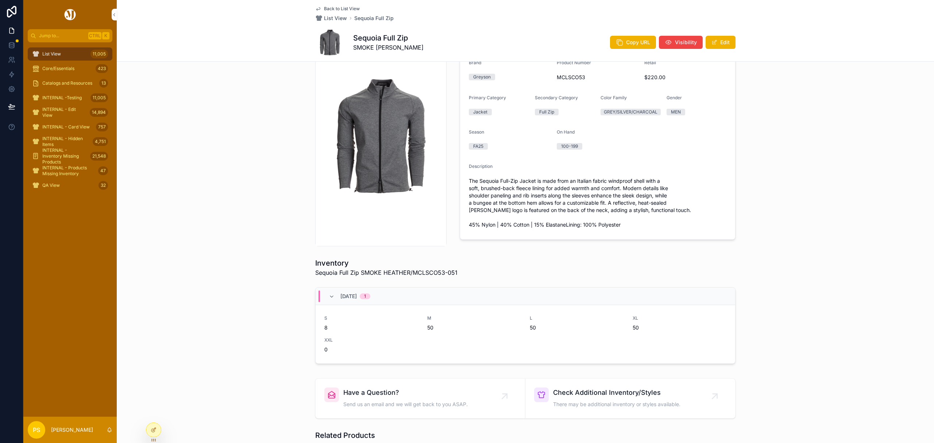
click at [631, 44] on span "Copy URL" at bounding box center [638, 42] width 24 height 7
click at [62, 52] on div "List View 11,005" at bounding box center [70, 54] width 76 height 12
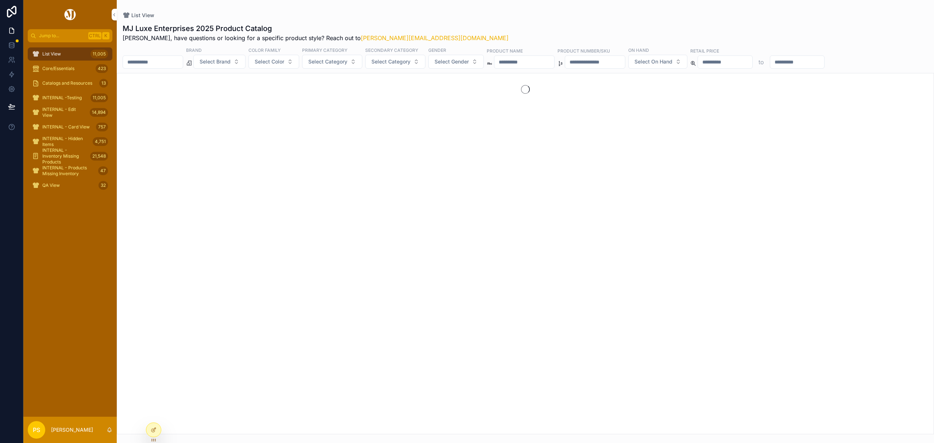
click at [168, 60] on input "scrollable content" at bounding box center [153, 62] width 60 height 10
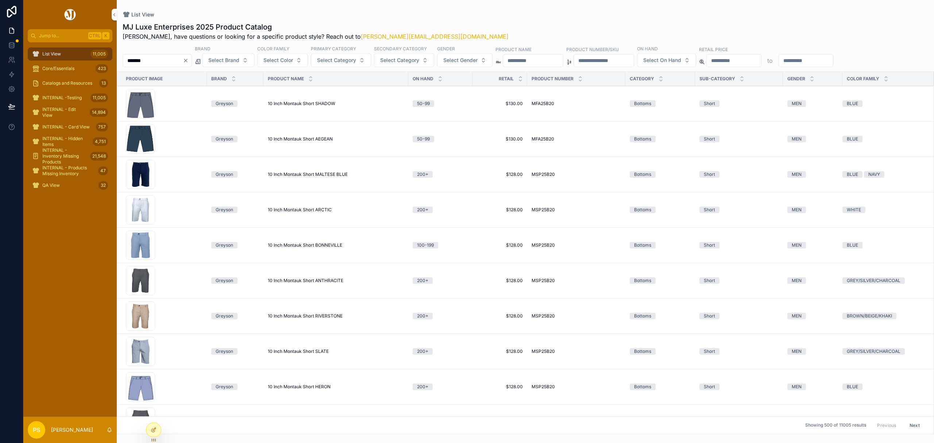
type input "*******"
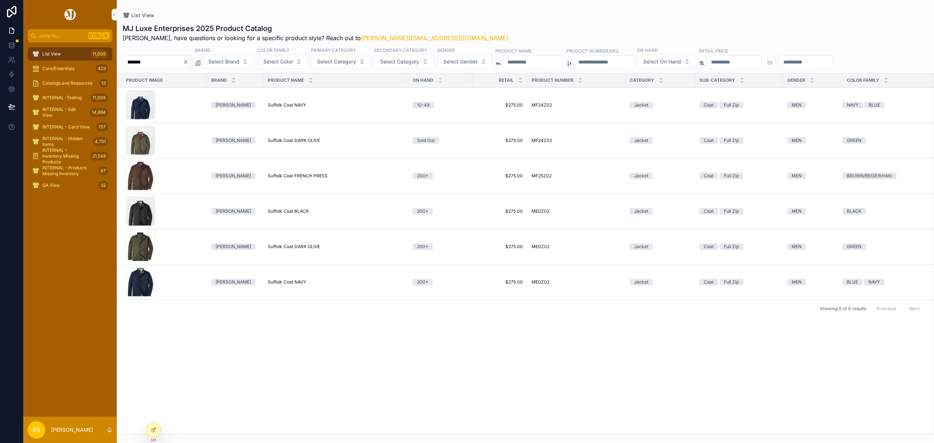
click at [292, 212] on span "Suffolk Coat BLACK" at bounding box center [288, 211] width 41 height 6
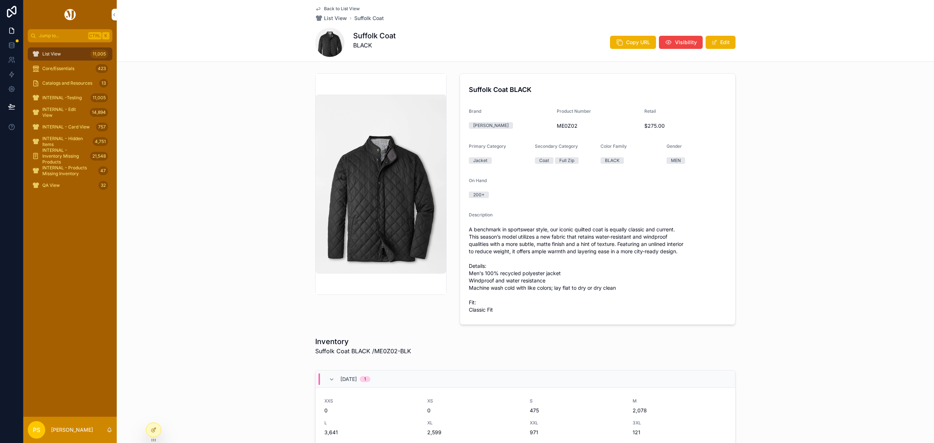
click at [628, 40] on span "Copy URL" at bounding box center [638, 42] width 24 height 7
